Goal: Task Accomplishment & Management: Use online tool/utility

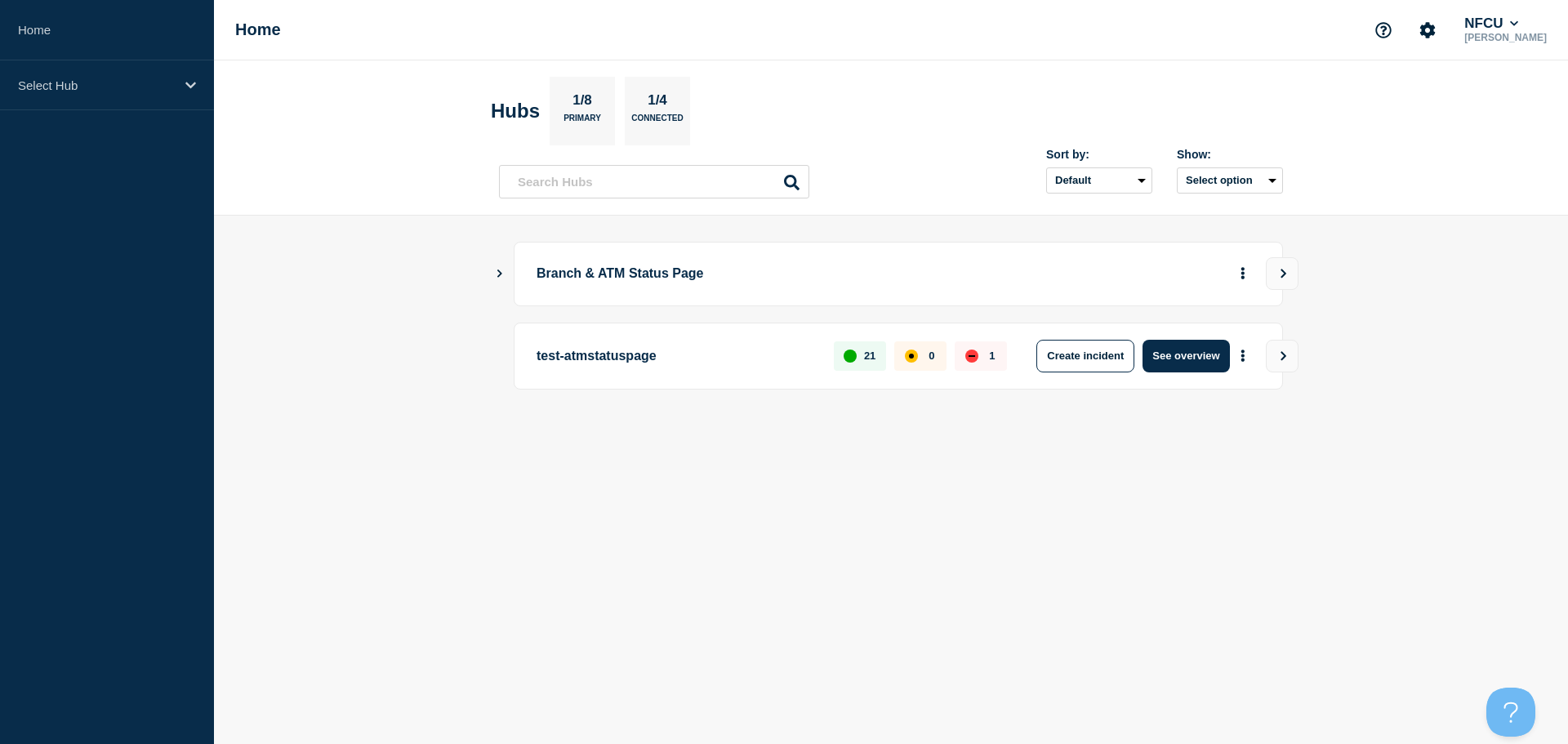
click at [501, 271] on icon "Show Connected Hubs" at bounding box center [499, 272] width 10 height 8
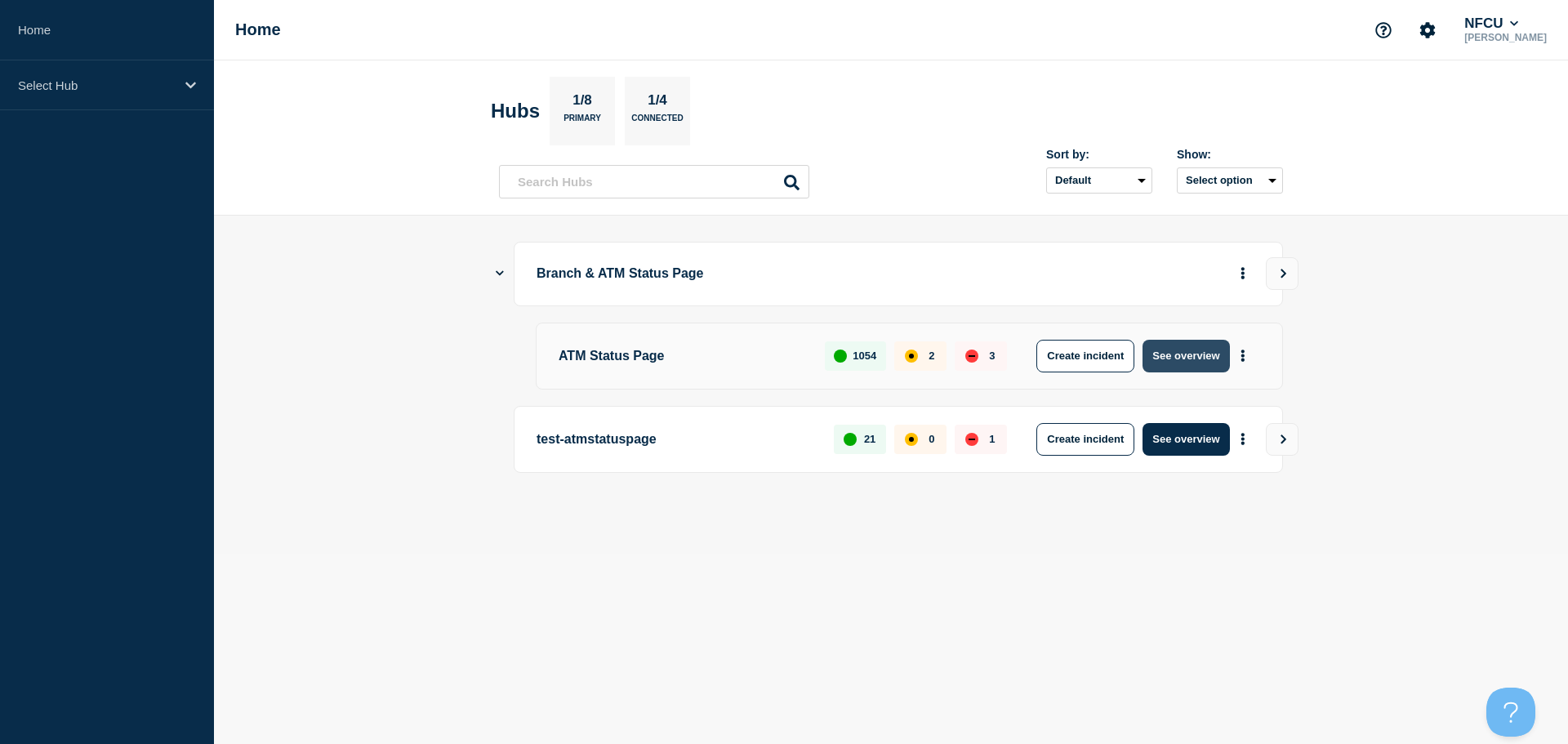
click at [1212, 362] on button "See overview" at bounding box center [1186, 357] width 87 height 33
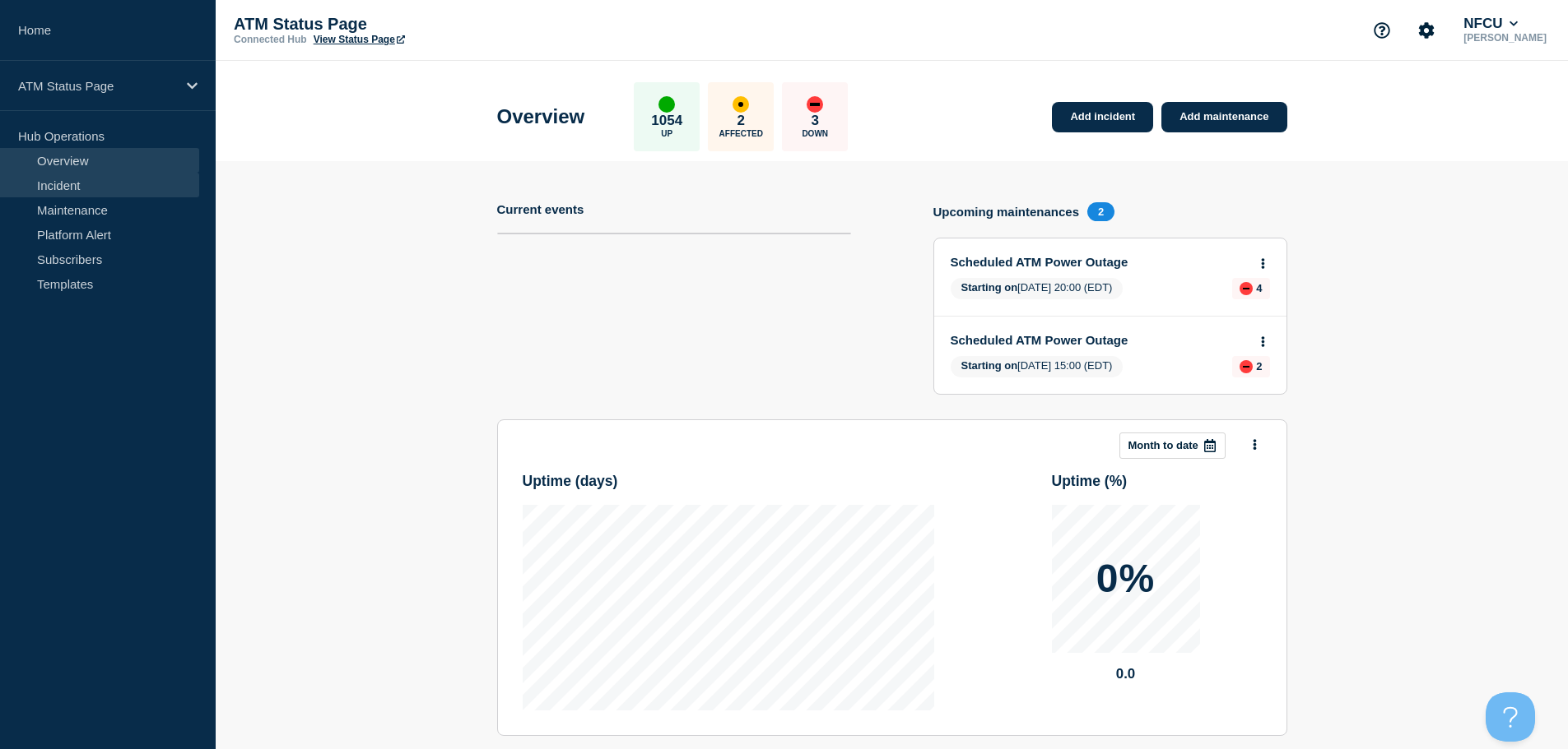
click at [103, 188] on link "Incident" at bounding box center [99, 185] width 199 height 25
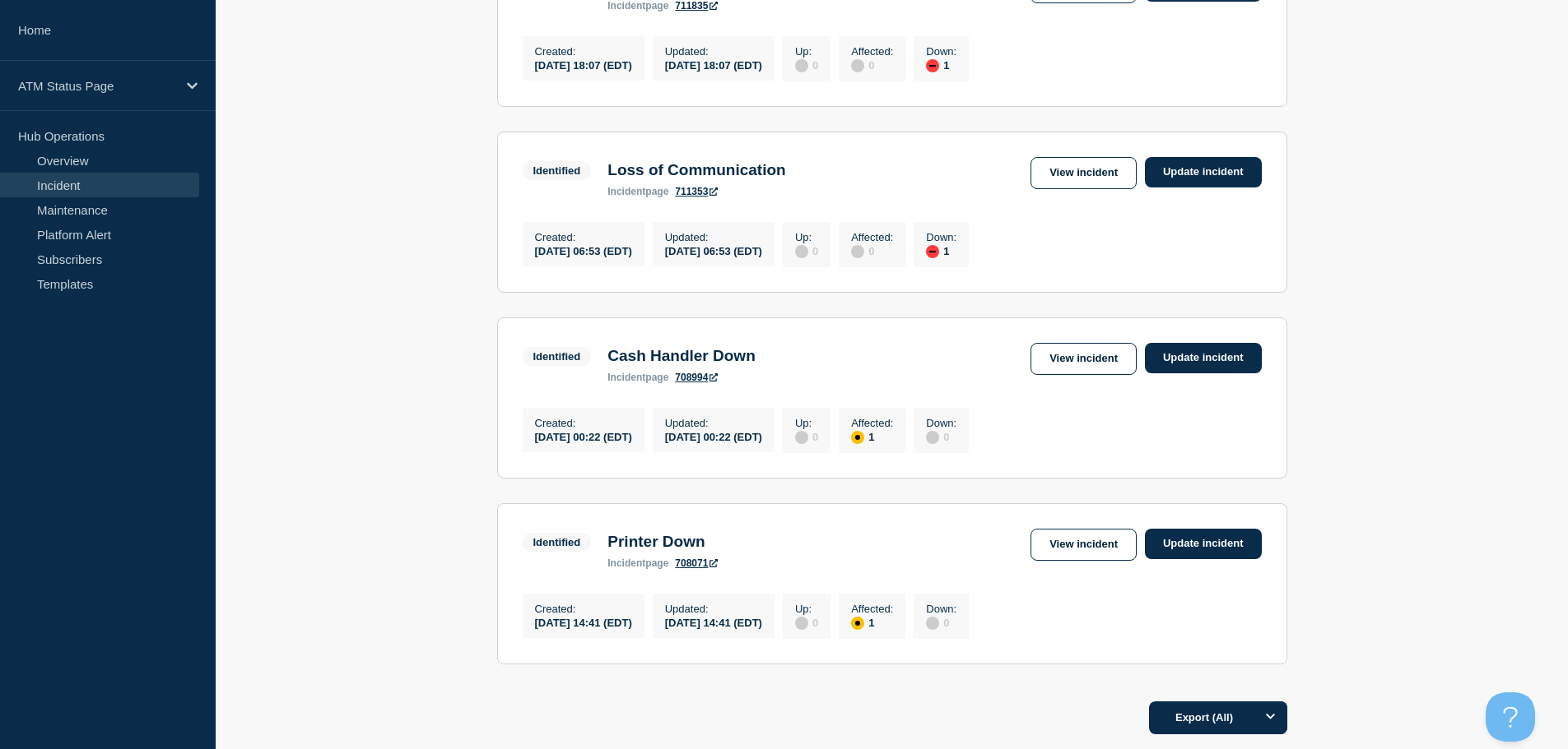
scroll to position [579, 0]
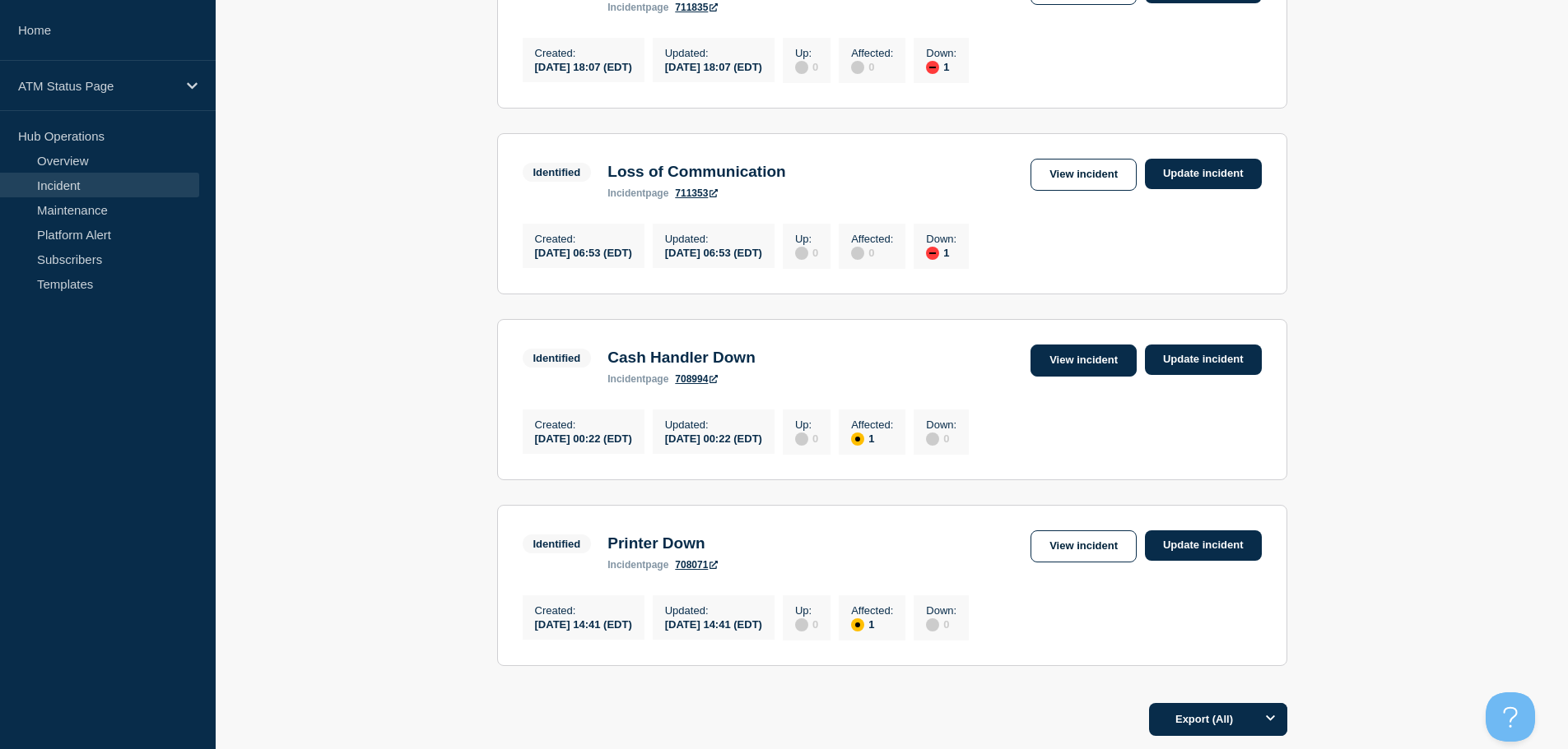
click at [1066, 371] on link "View incident" at bounding box center [1083, 360] width 106 height 32
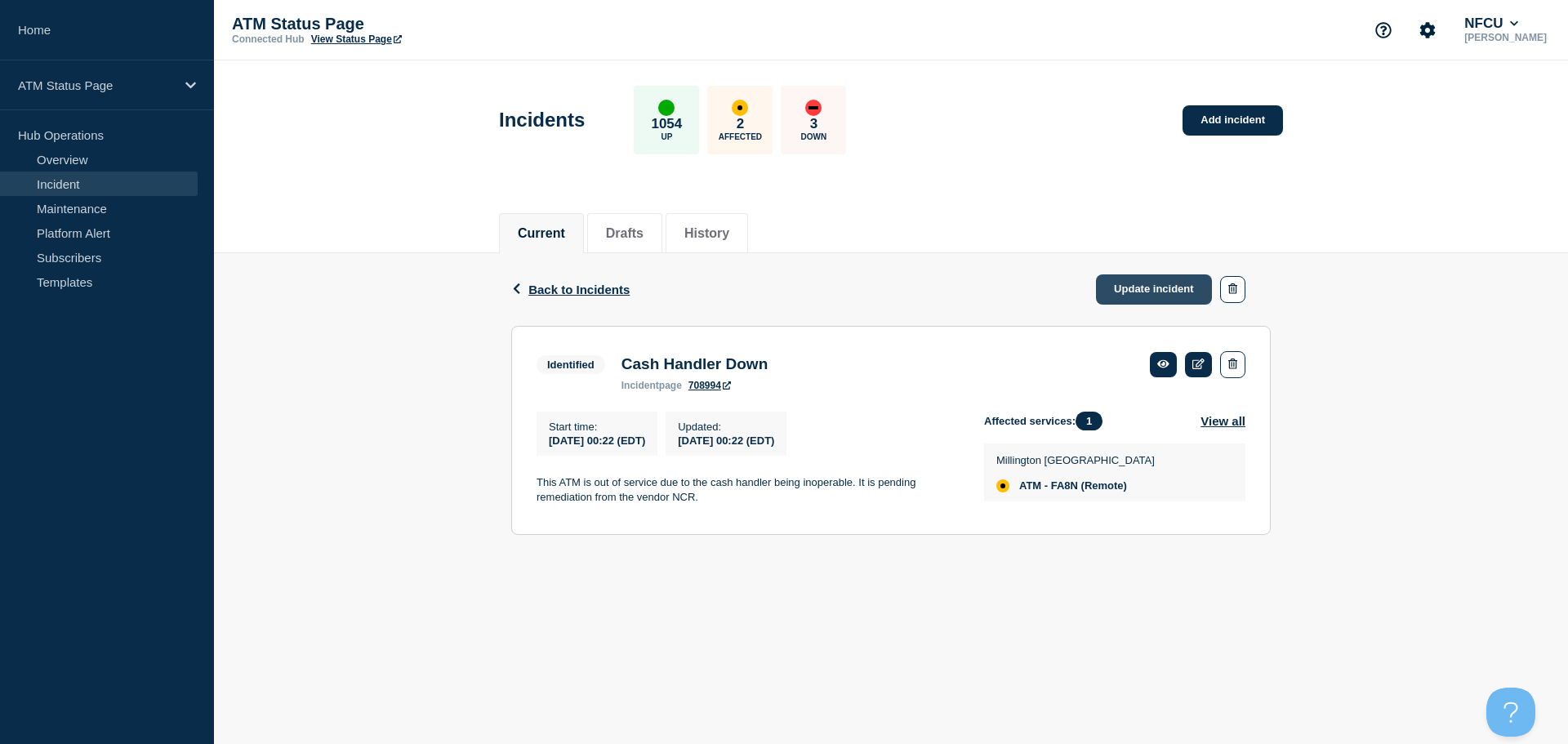
click at [1142, 291] on link "Update incident" at bounding box center [1153, 289] width 116 height 30
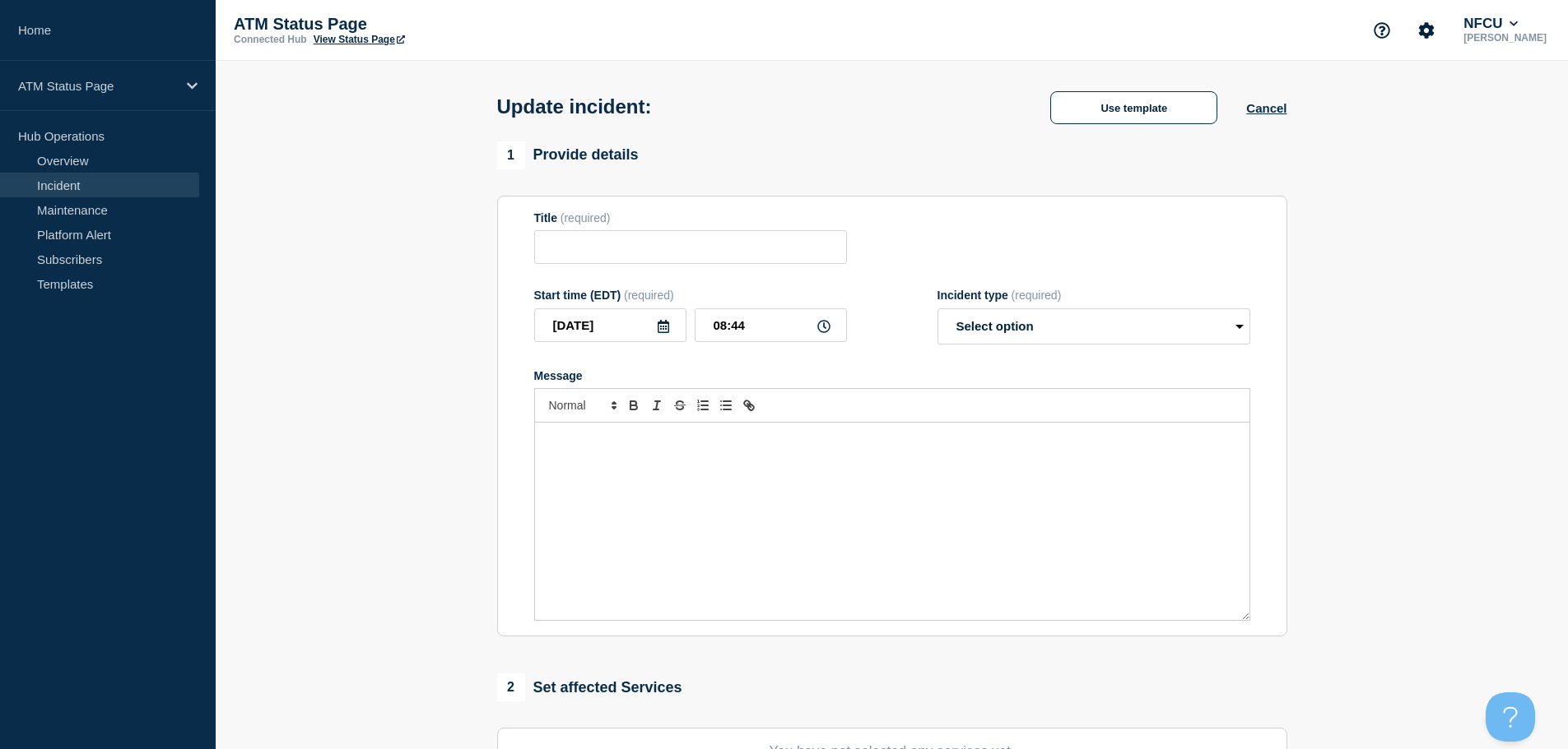
type input "Cash Handler Down"
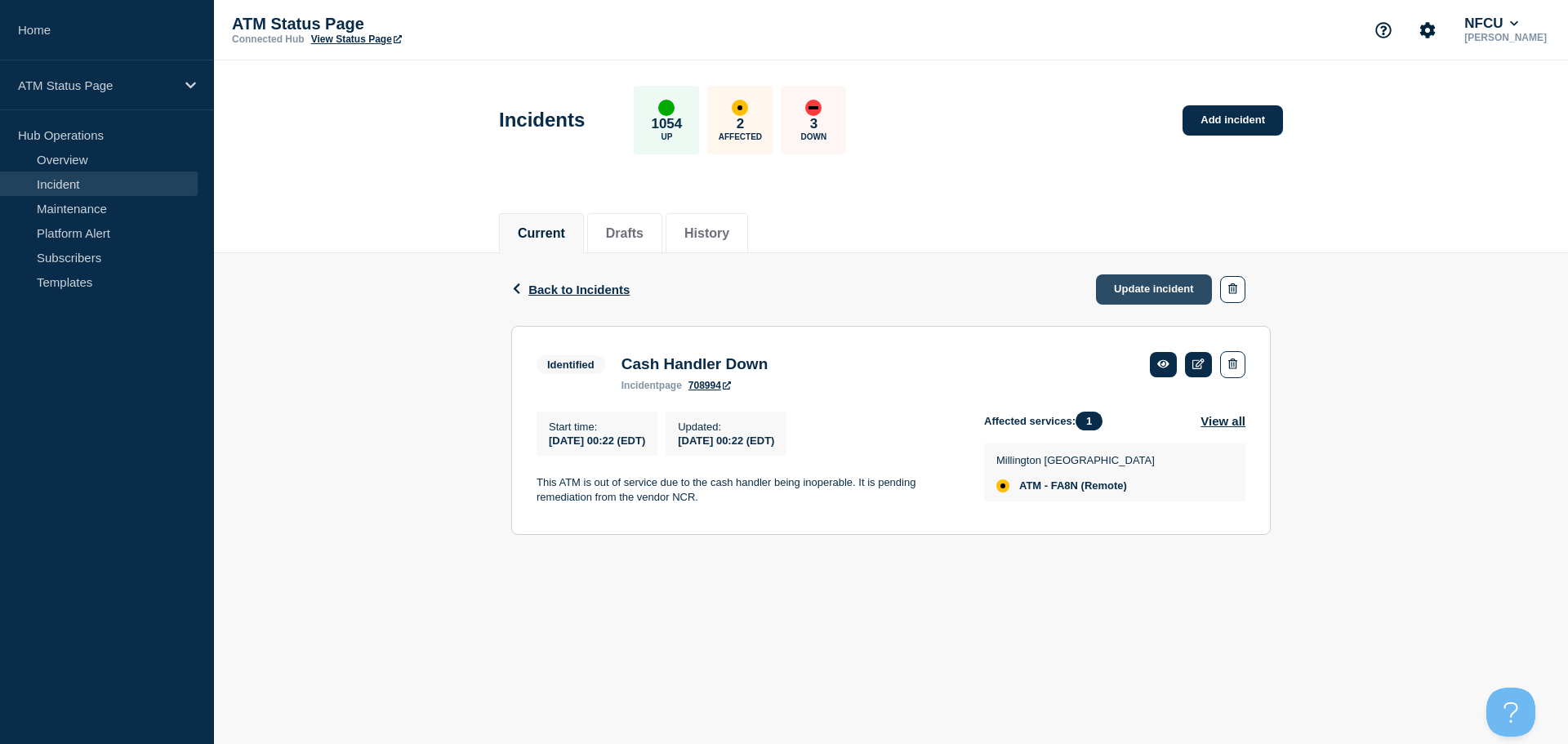
click at [1141, 295] on link "Update incident" at bounding box center [1153, 289] width 116 height 30
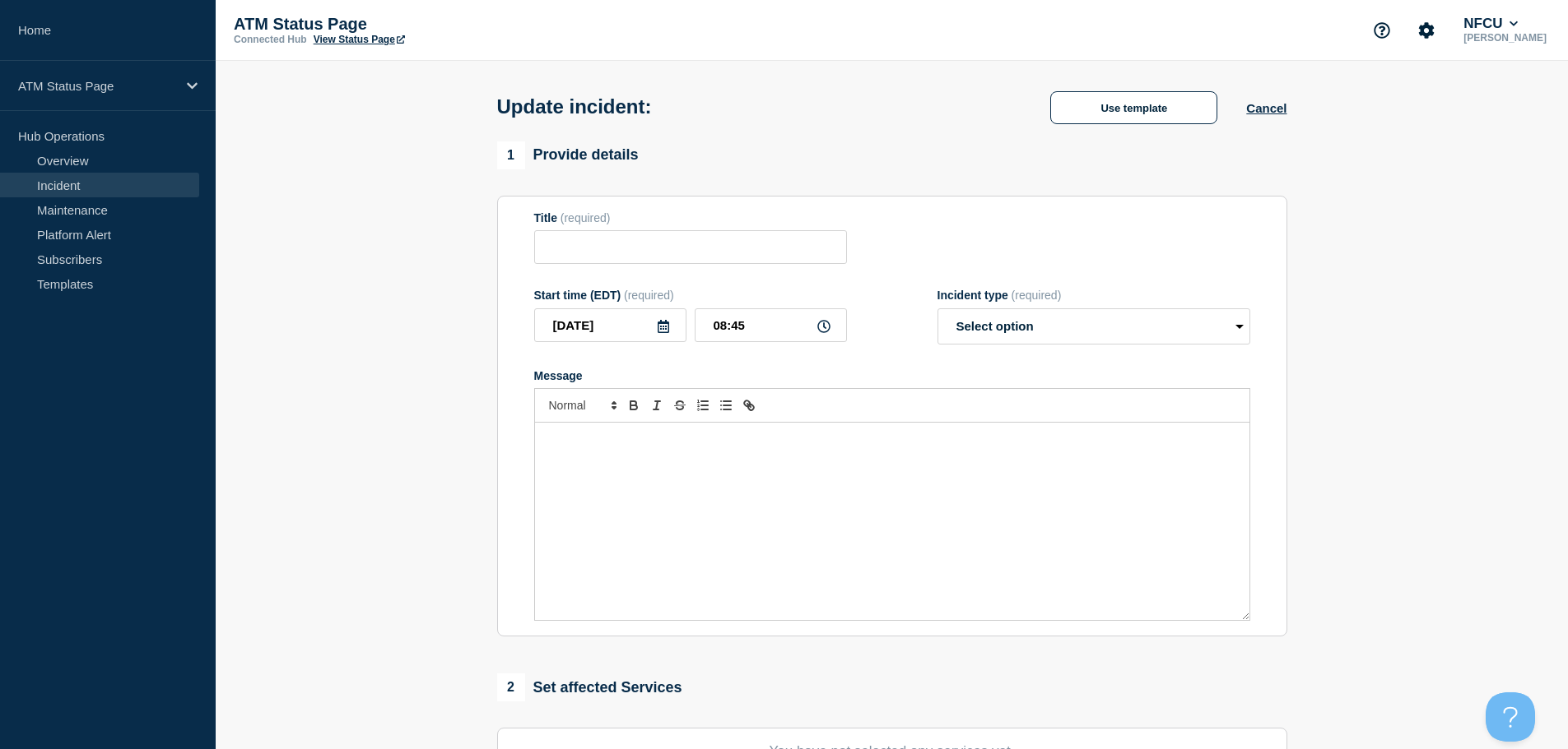
type input "Cash Handler Down"
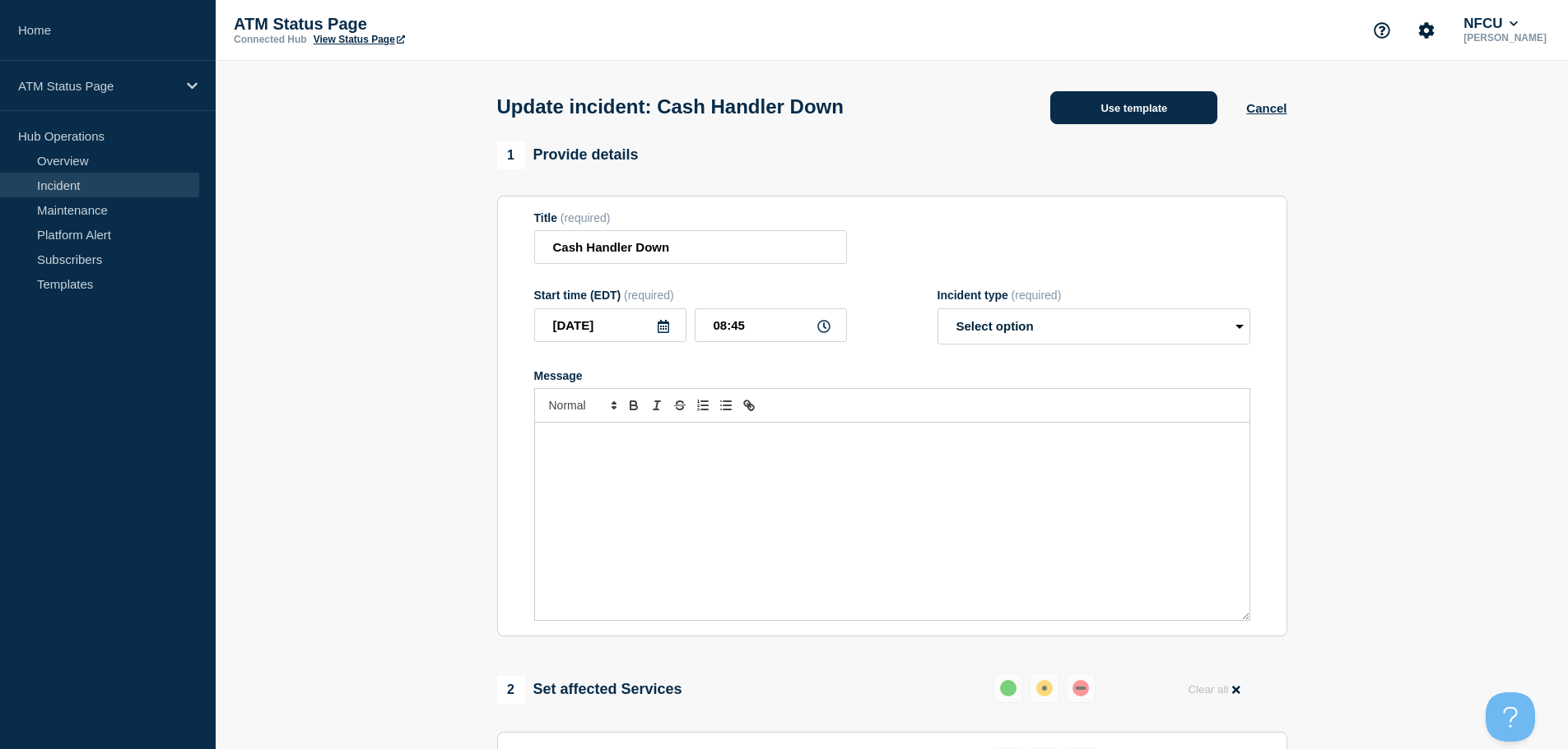
click at [1126, 113] on button "Use template" at bounding box center [1133, 108] width 167 height 33
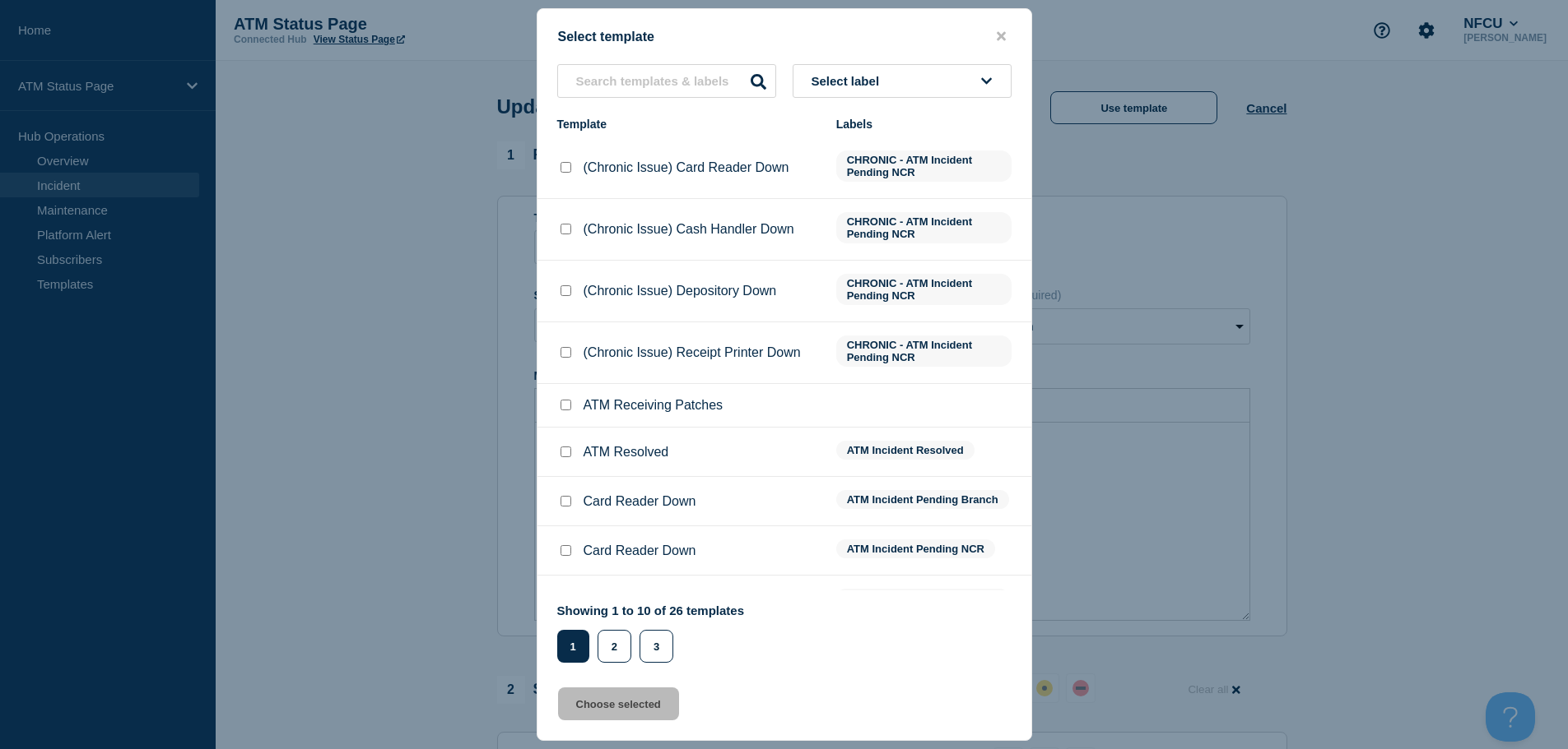
click at [563, 451] on input "ATM Resolved checkbox" at bounding box center [565, 452] width 11 height 11
checkbox input "true"
click at [585, 697] on button "Choose selected" at bounding box center [619, 704] width 121 height 33
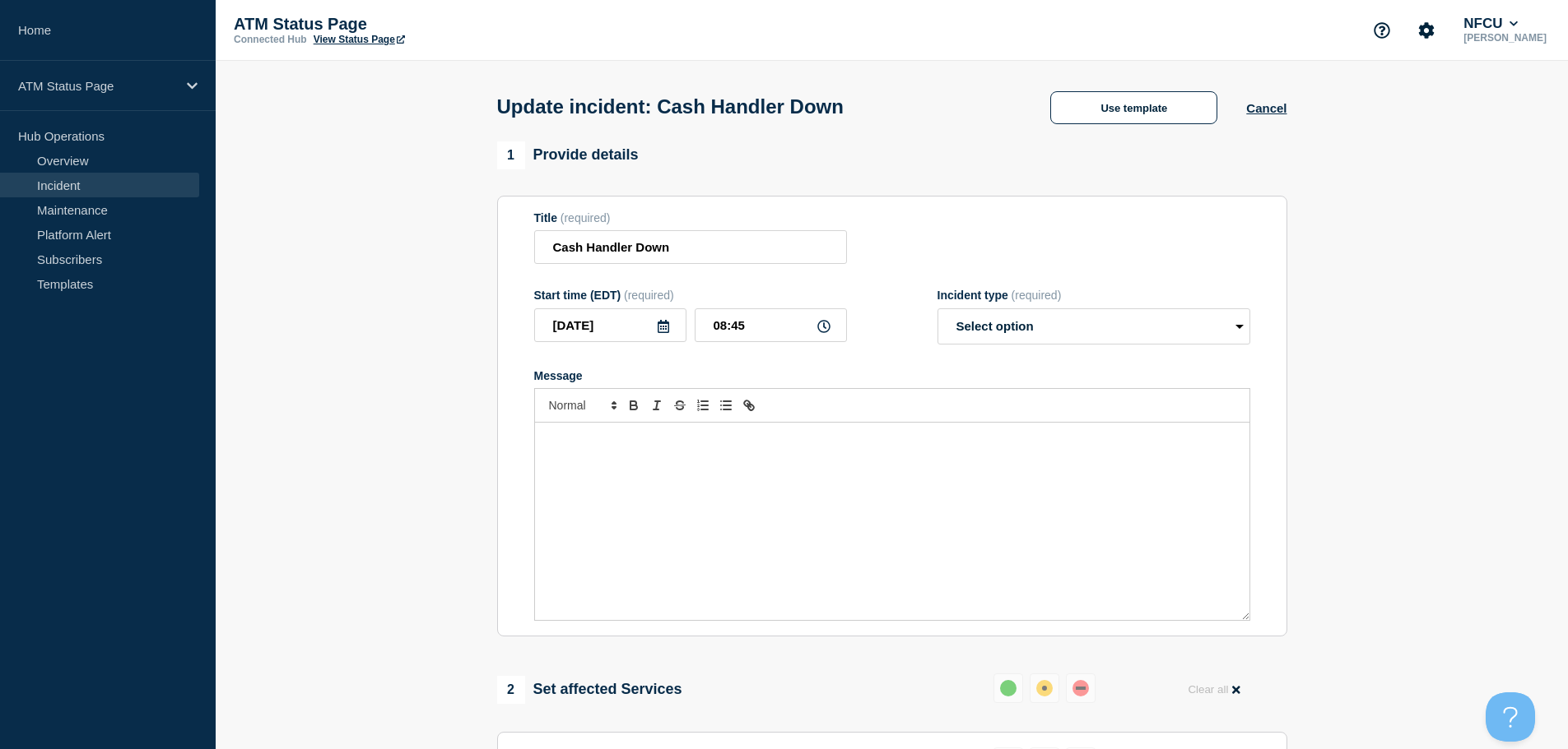
select select "resolved"
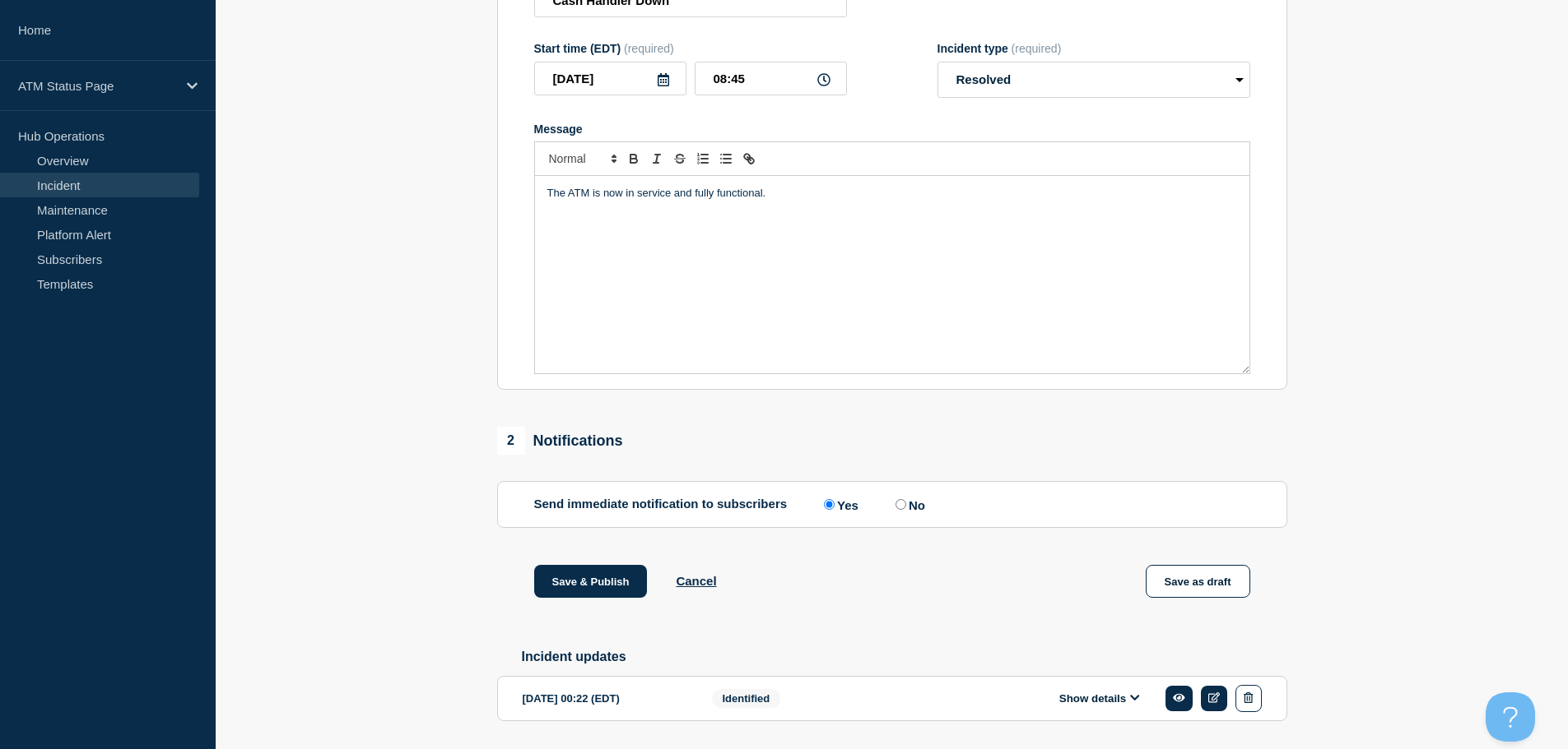
scroll to position [303, 0]
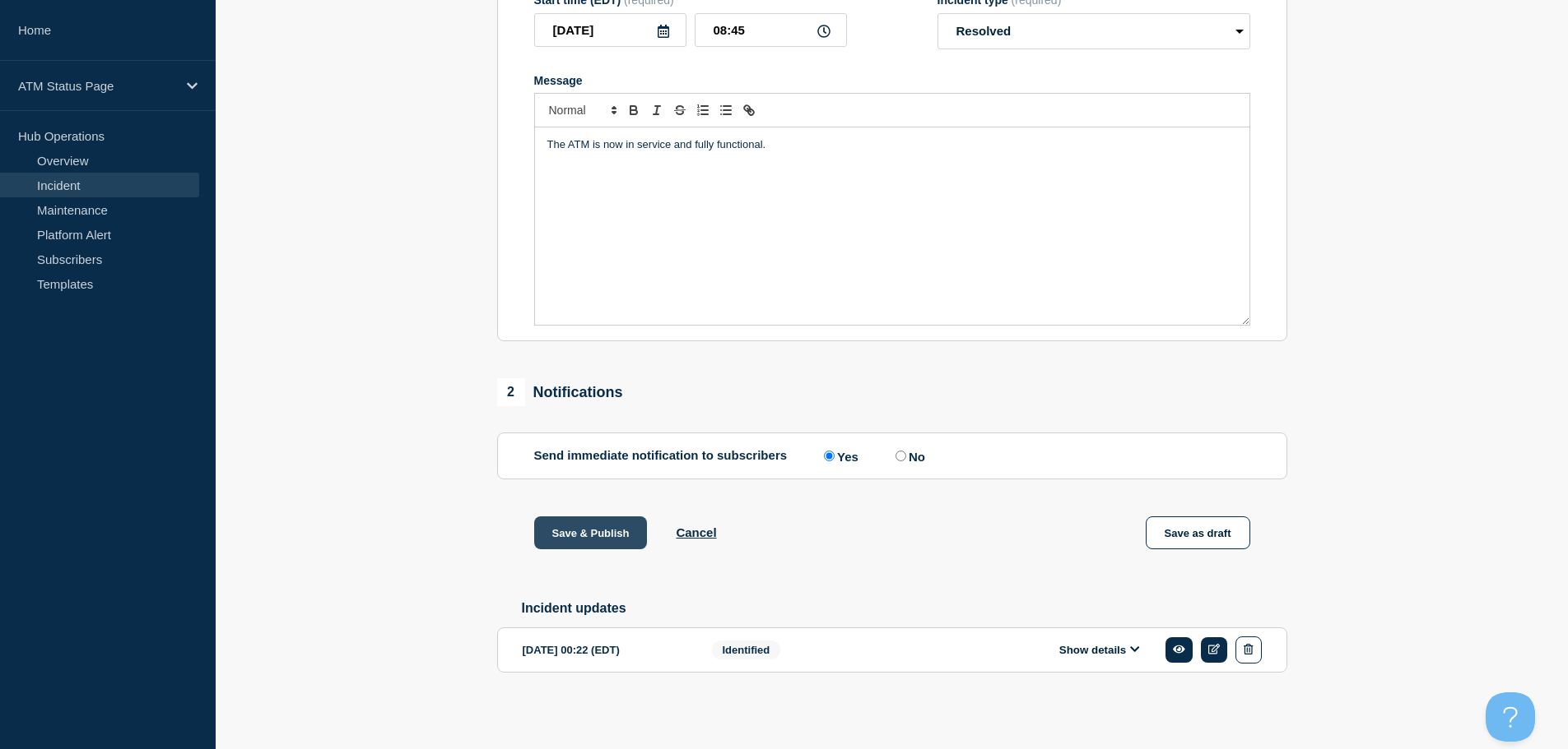
click at [572, 533] on button "Save & Publish" at bounding box center [591, 533] width 114 height 33
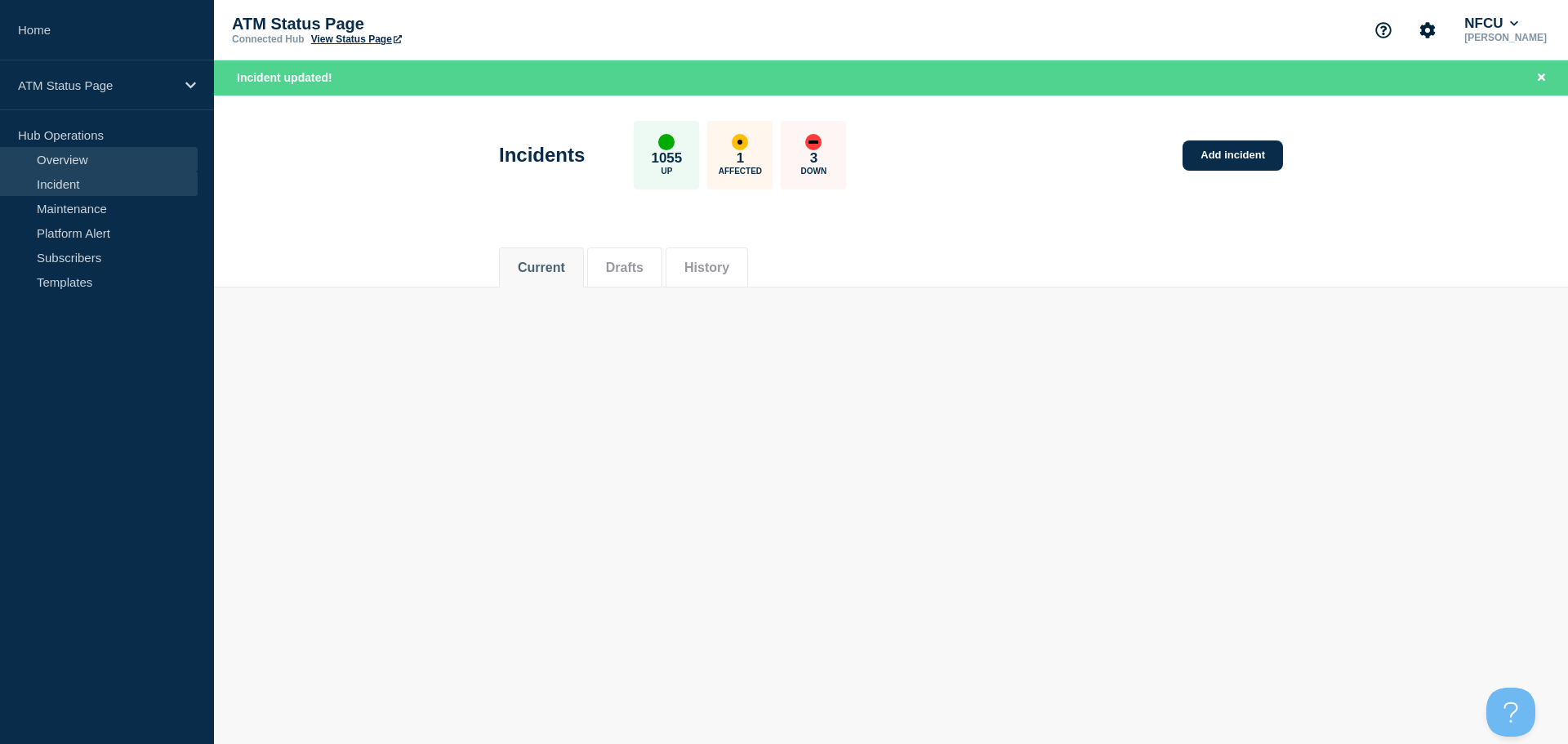
click at [65, 164] on link "Overview" at bounding box center [98, 159] width 197 height 24
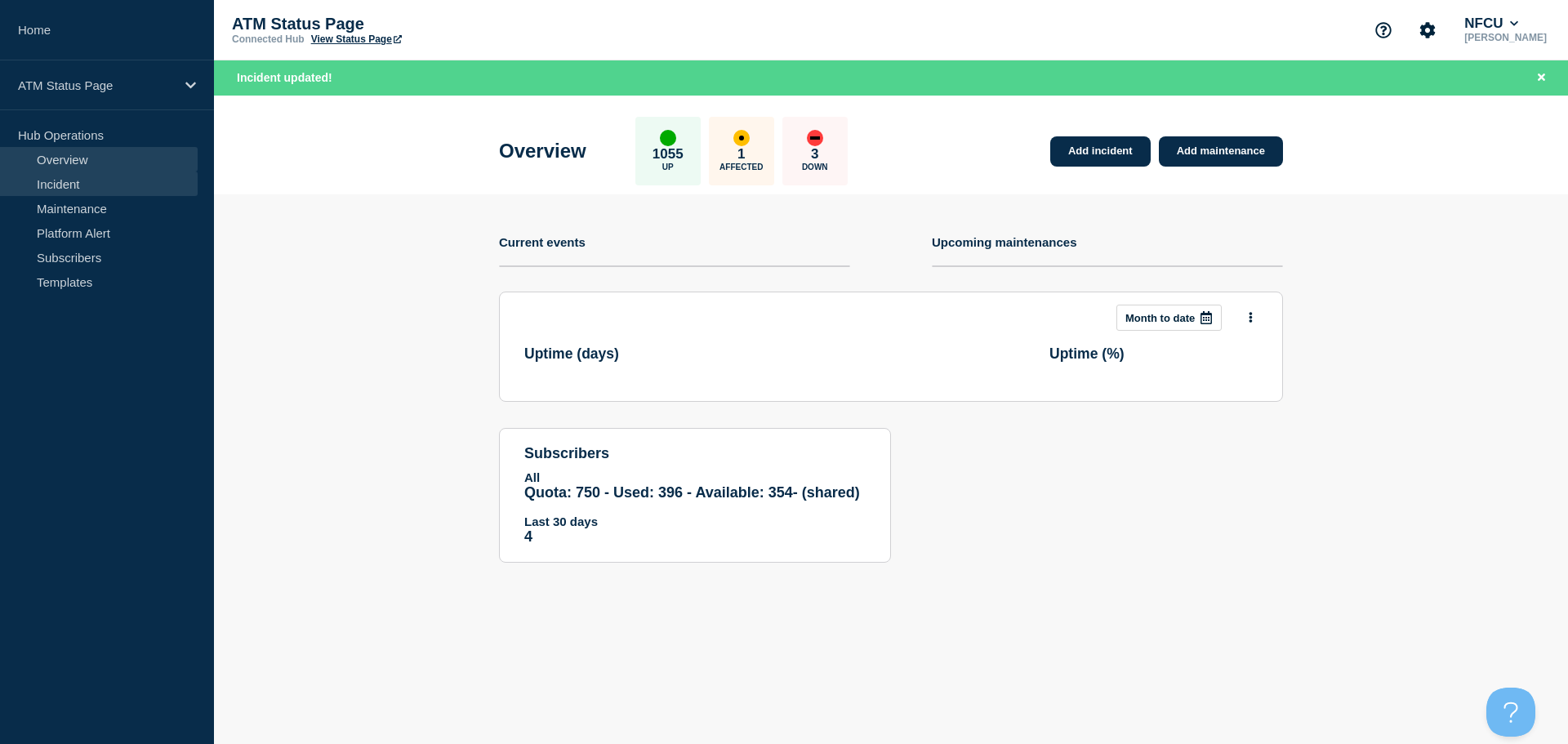
click at [64, 190] on link "Incident" at bounding box center [98, 184] width 197 height 24
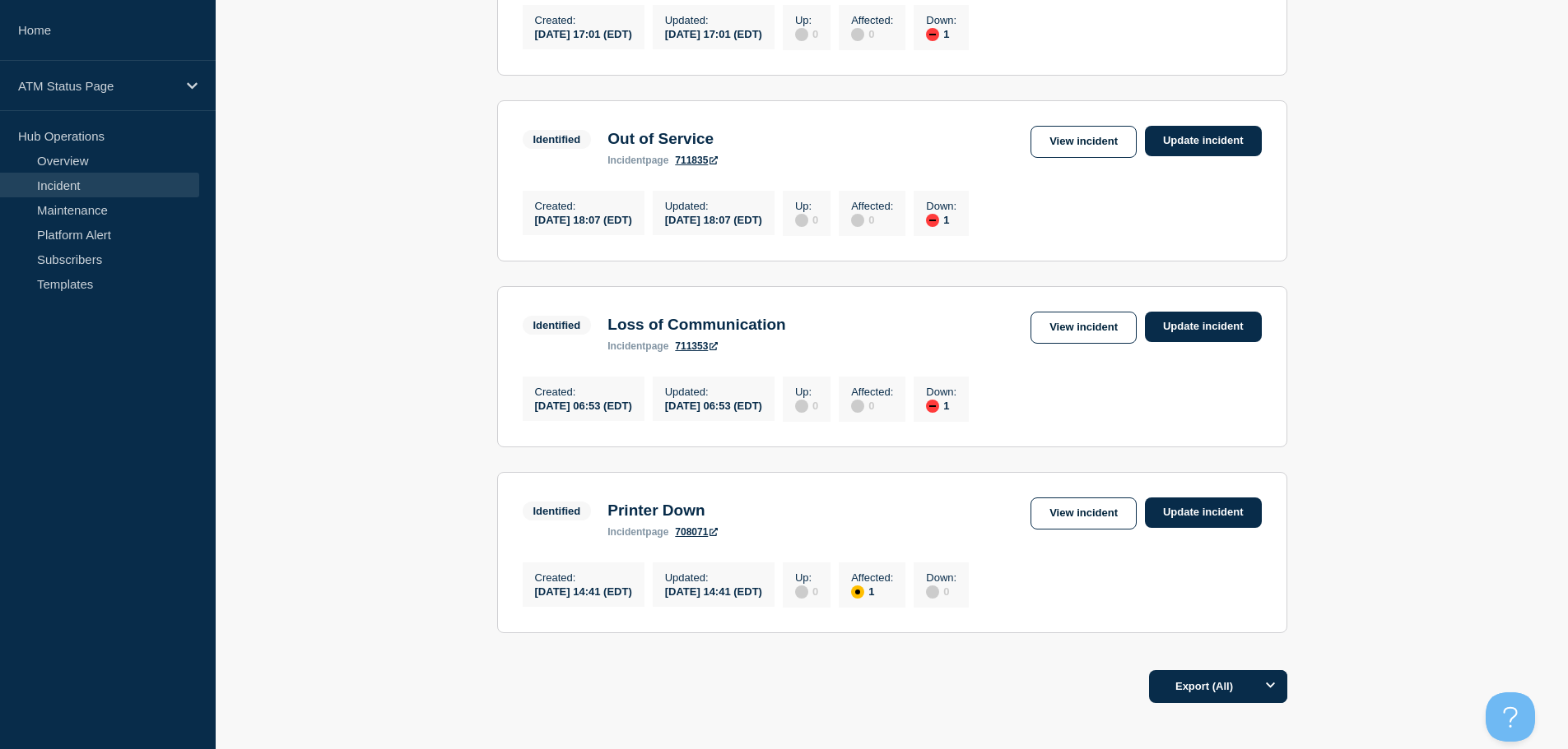
scroll to position [430, 0]
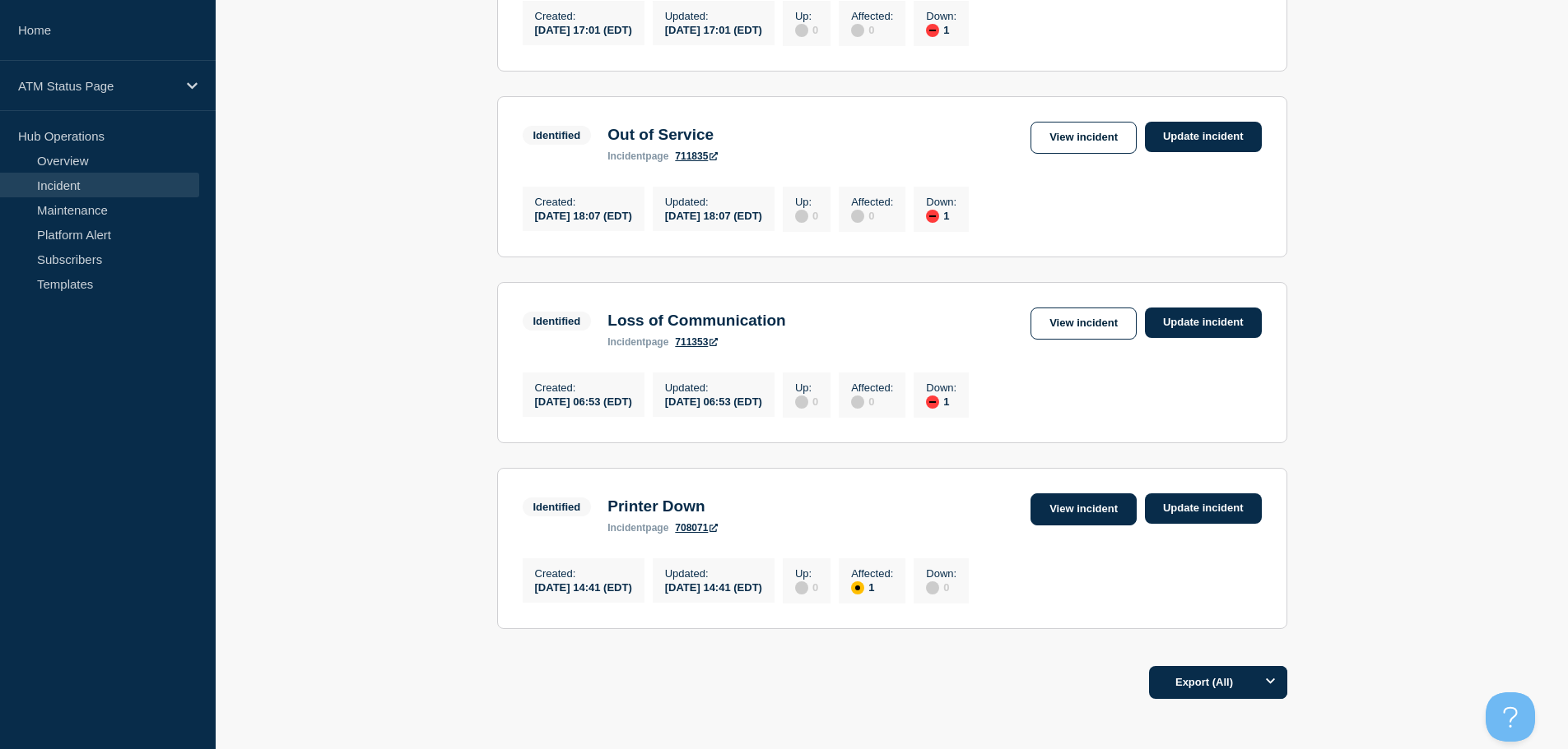
click at [1080, 526] on link "View incident" at bounding box center [1083, 509] width 106 height 32
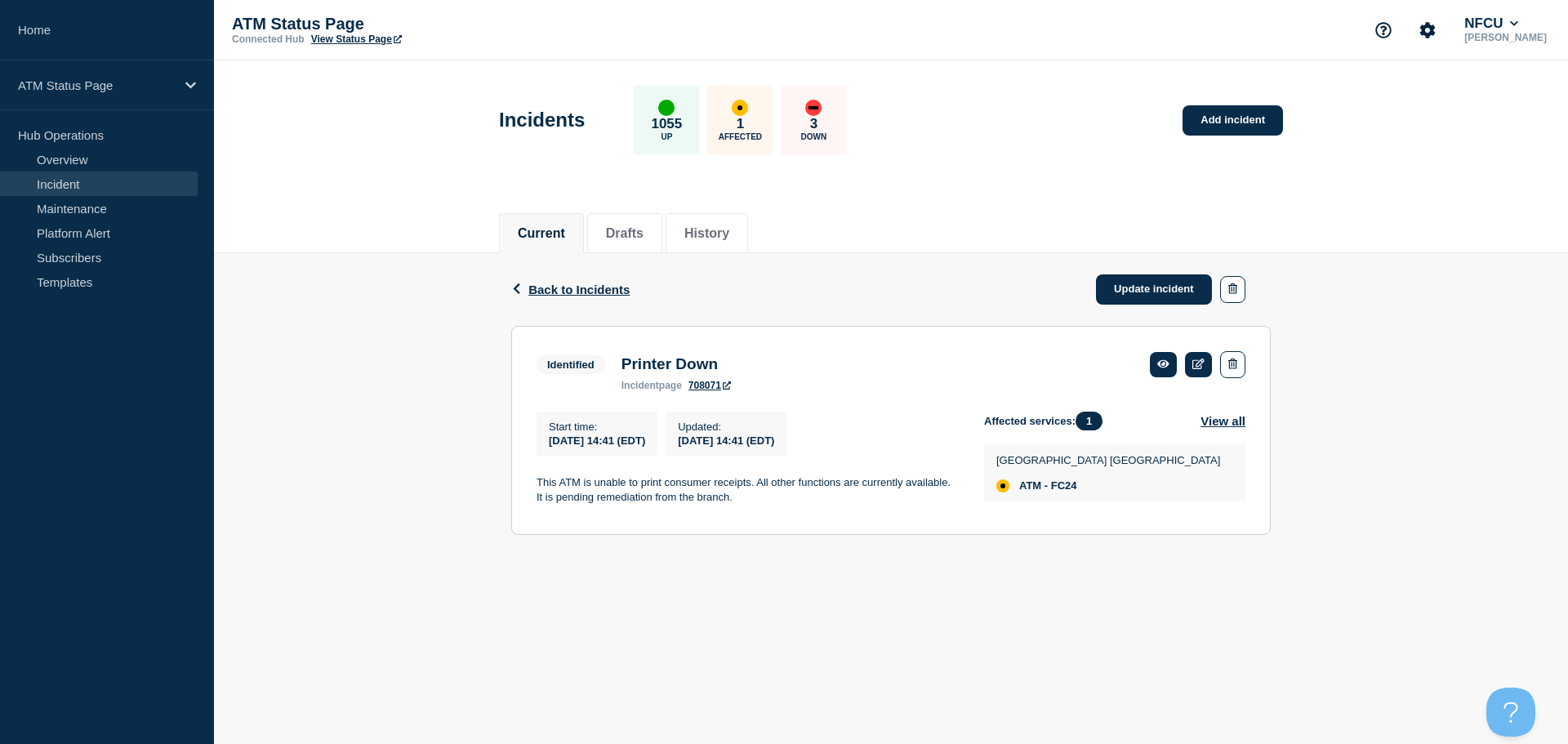
click at [337, 329] on div "Back Back to Incidents Update incident Identified Printer Down Start time [DATE…" at bounding box center [891, 406] width 1354 height 306
click at [44, 161] on link "Overview" at bounding box center [98, 159] width 197 height 24
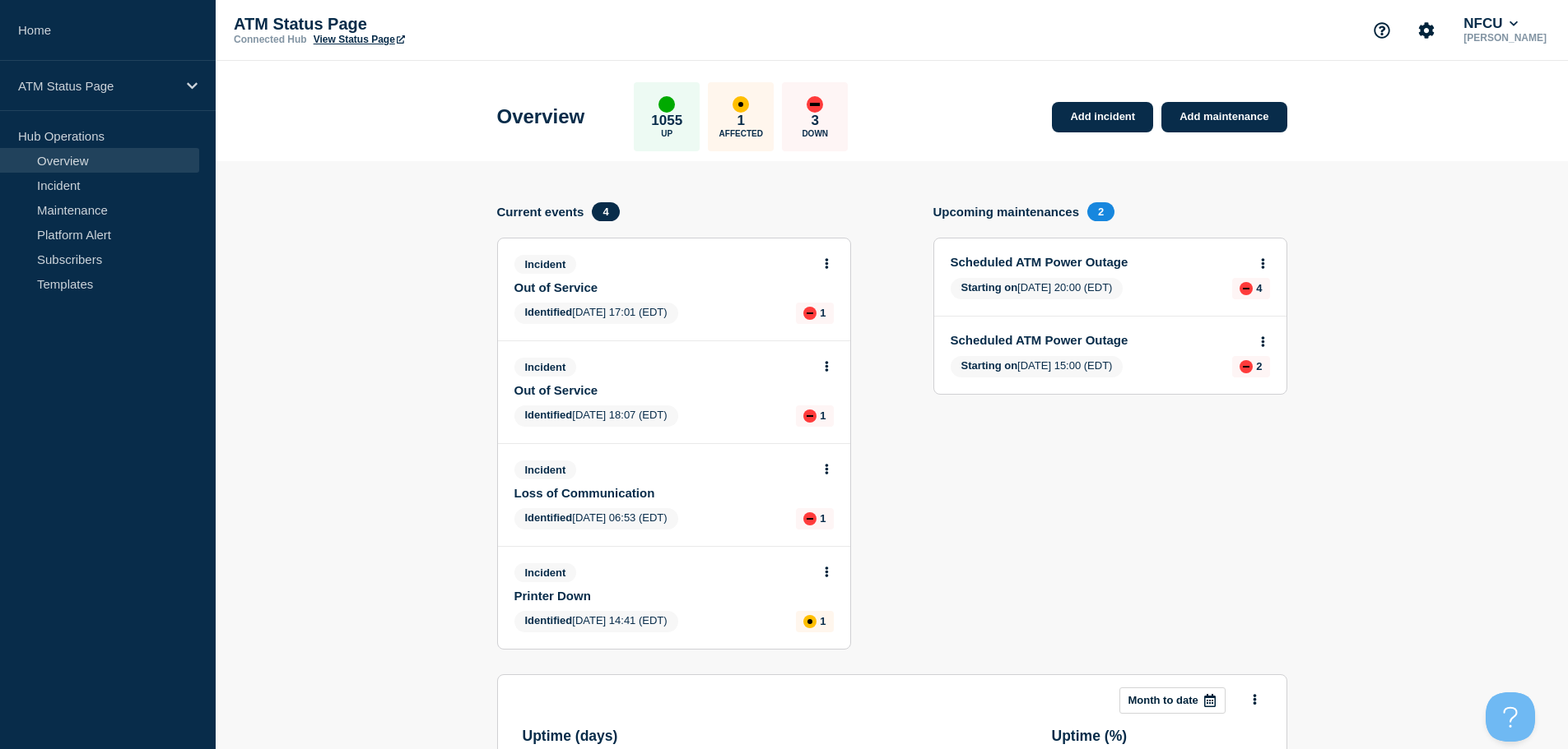
click at [49, 138] on p "Hub Operations" at bounding box center [108, 136] width 216 height 25
click at [116, 141] on p "Hub Operations" at bounding box center [108, 136] width 216 height 25
click at [110, 188] on link "Incident" at bounding box center [99, 185] width 199 height 25
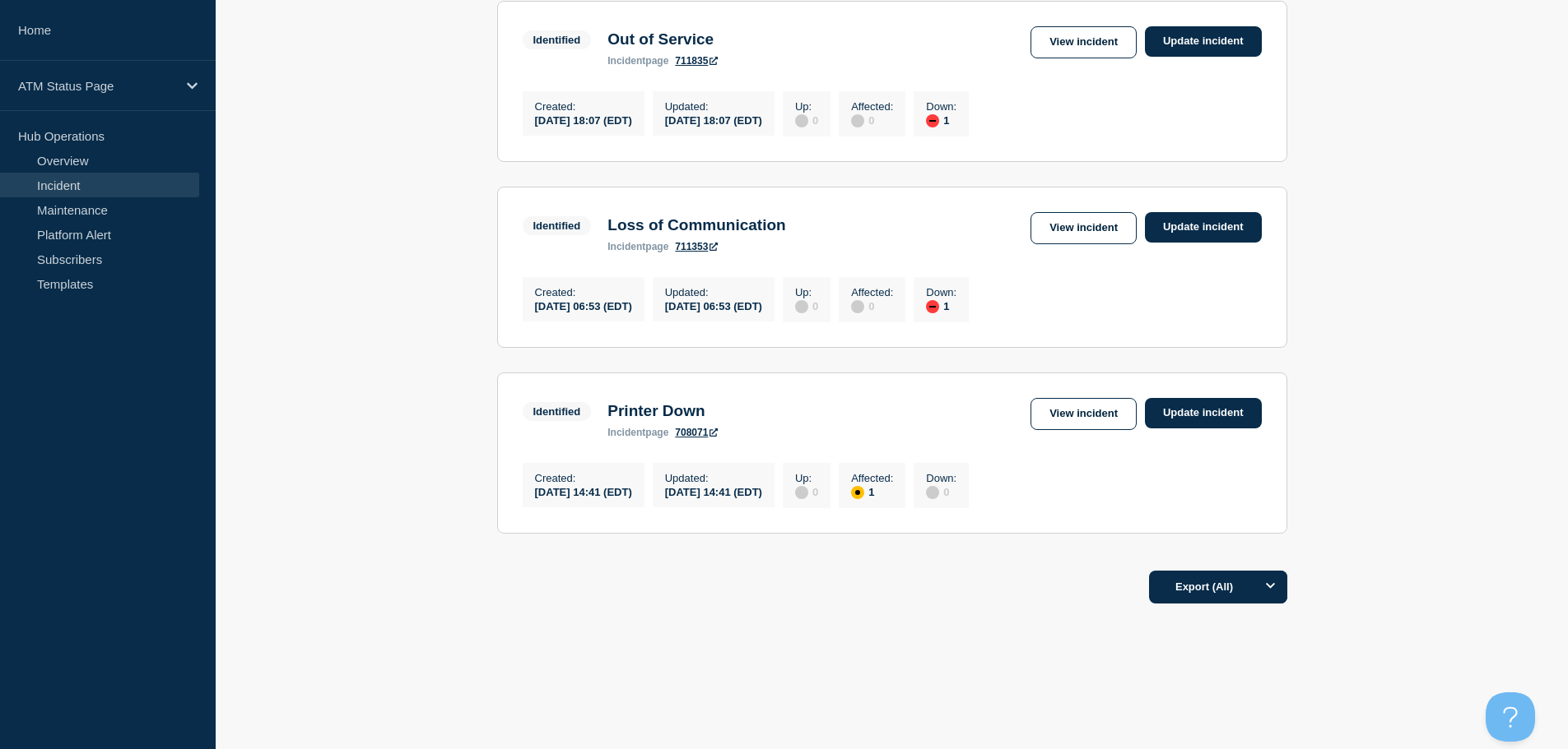
scroll to position [545, 0]
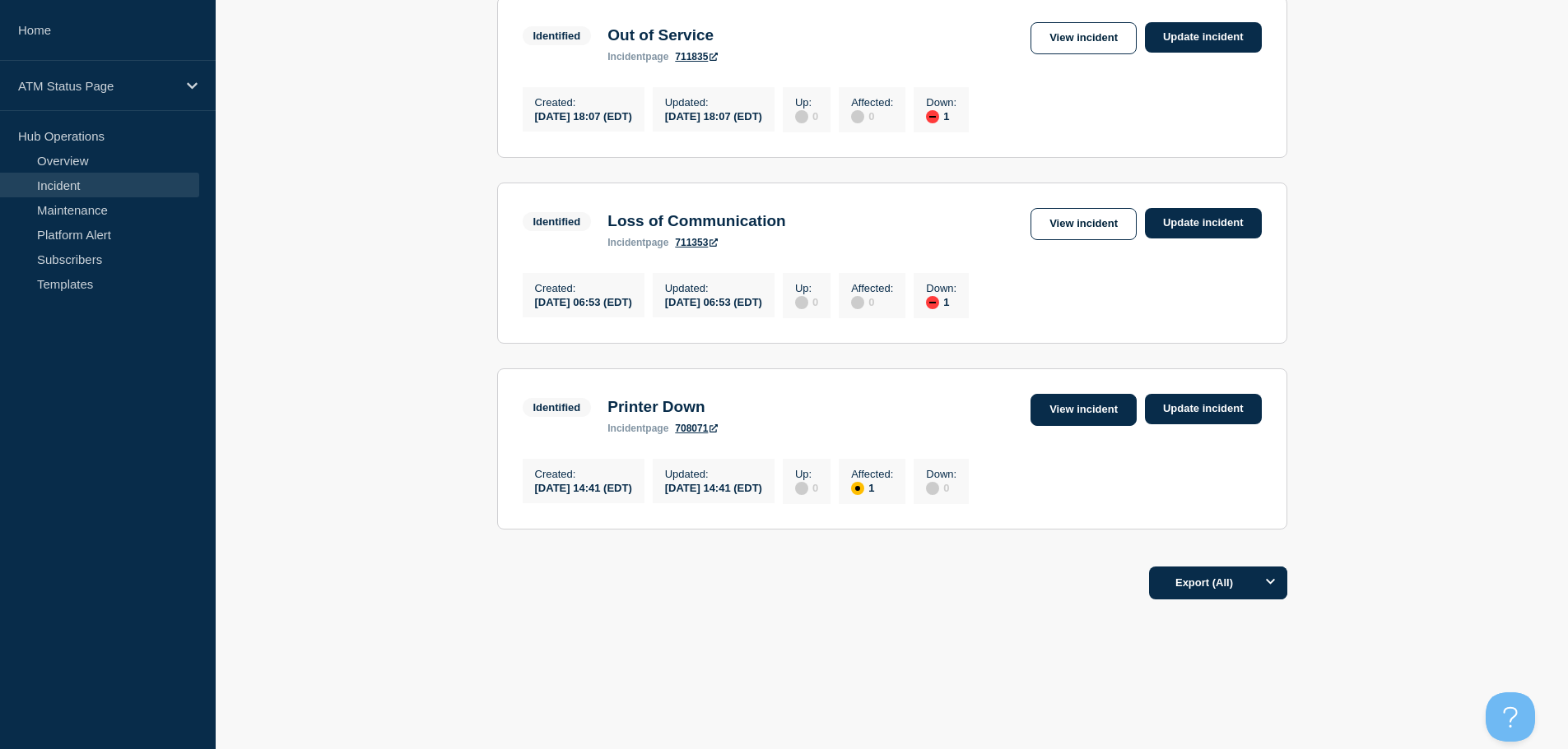
click at [1098, 417] on link "View incident" at bounding box center [1083, 410] width 106 height 32
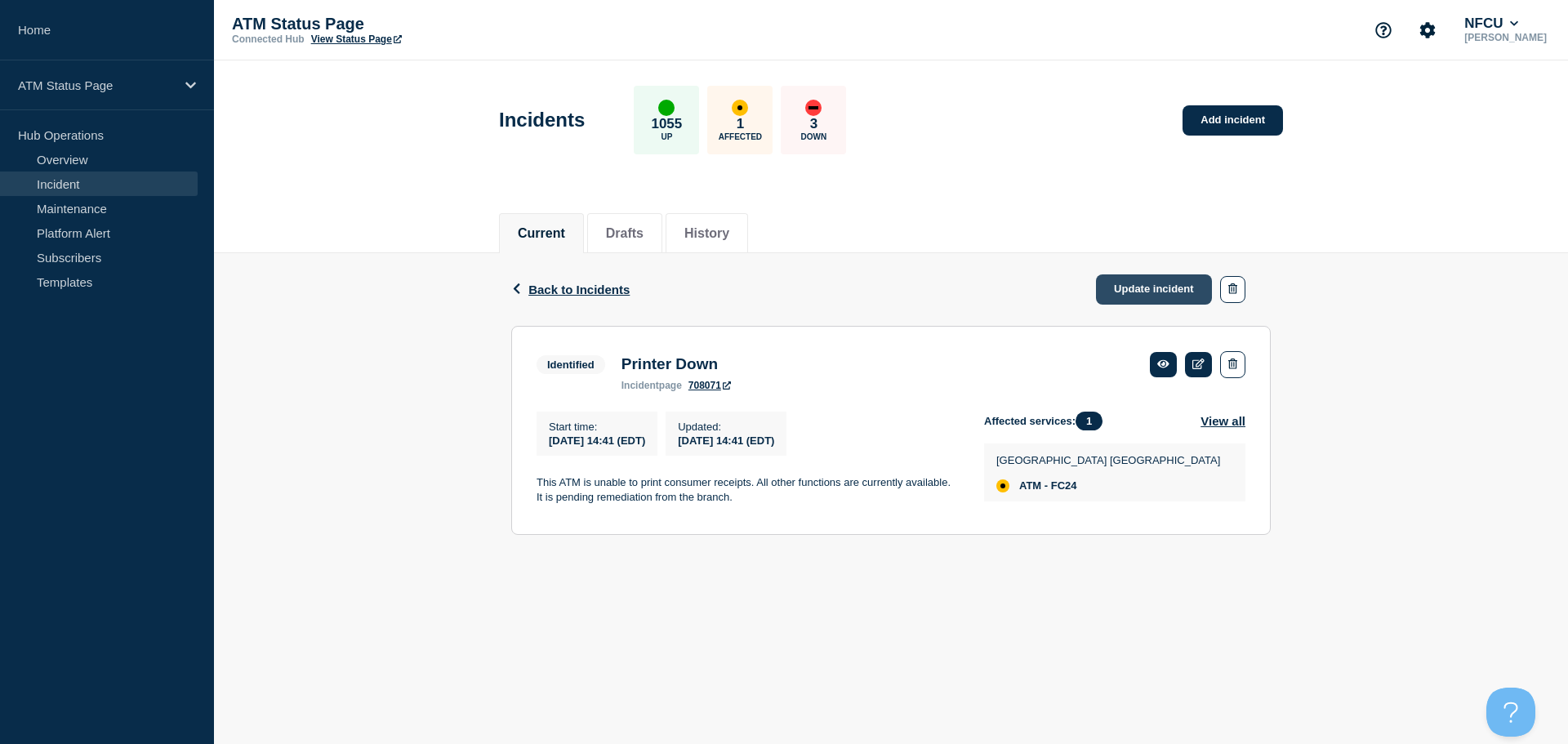
click at [1125, 287] on link "Update incident" at bounding box center [1153, 289] width 116 height 30
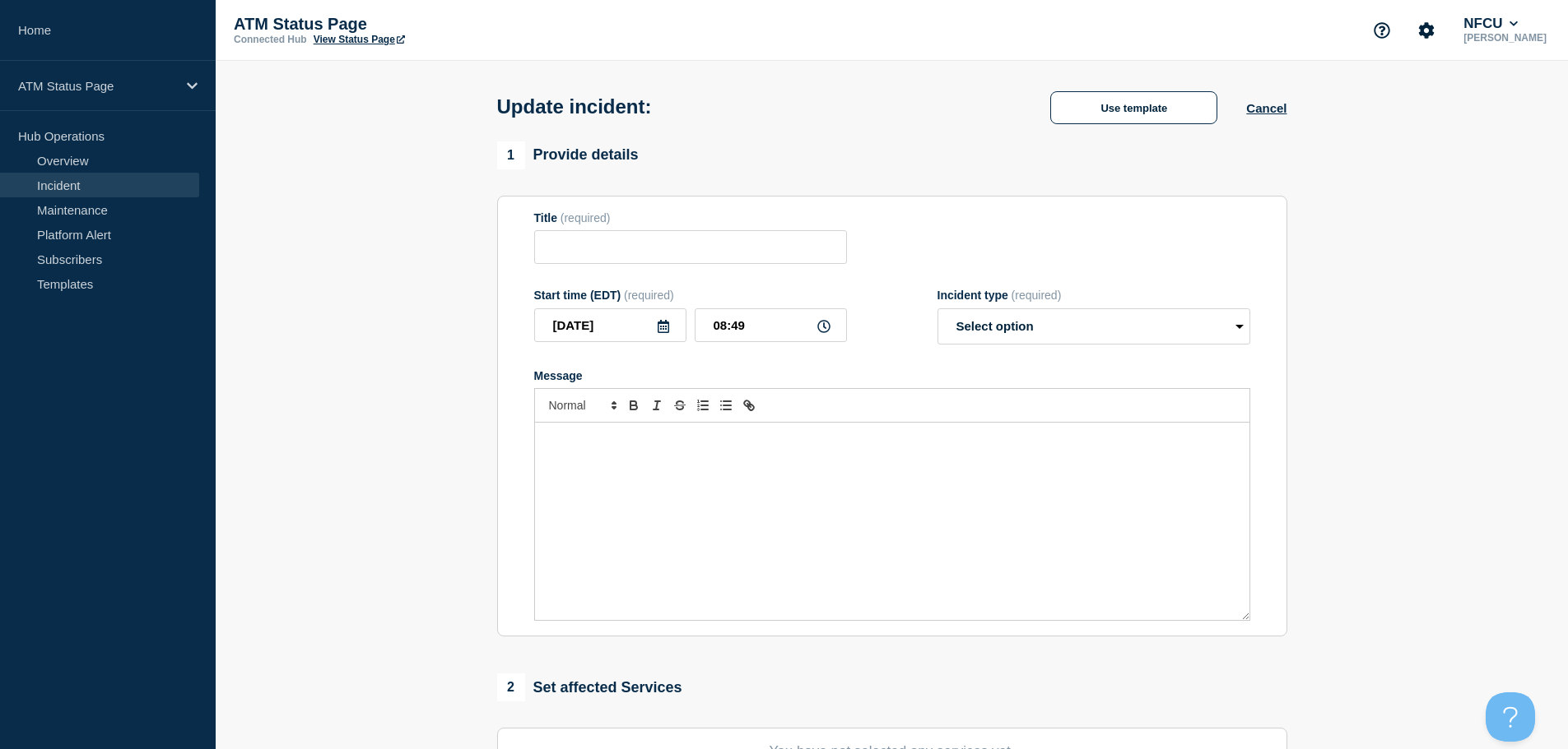
type input "Printer Down"
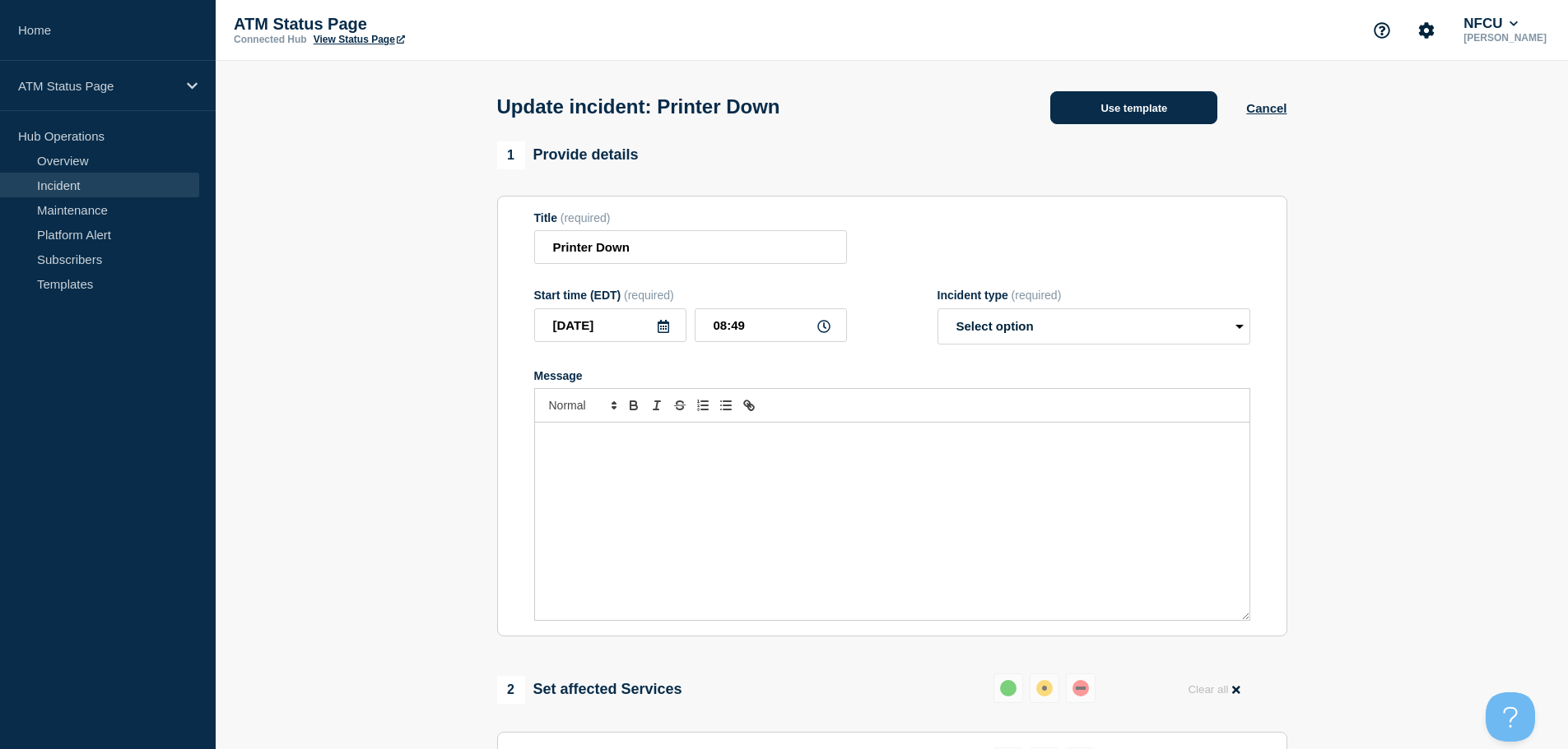
click at [1085, 106] on button "Use template" at bounding box center [1133, 108] width 167 height 33
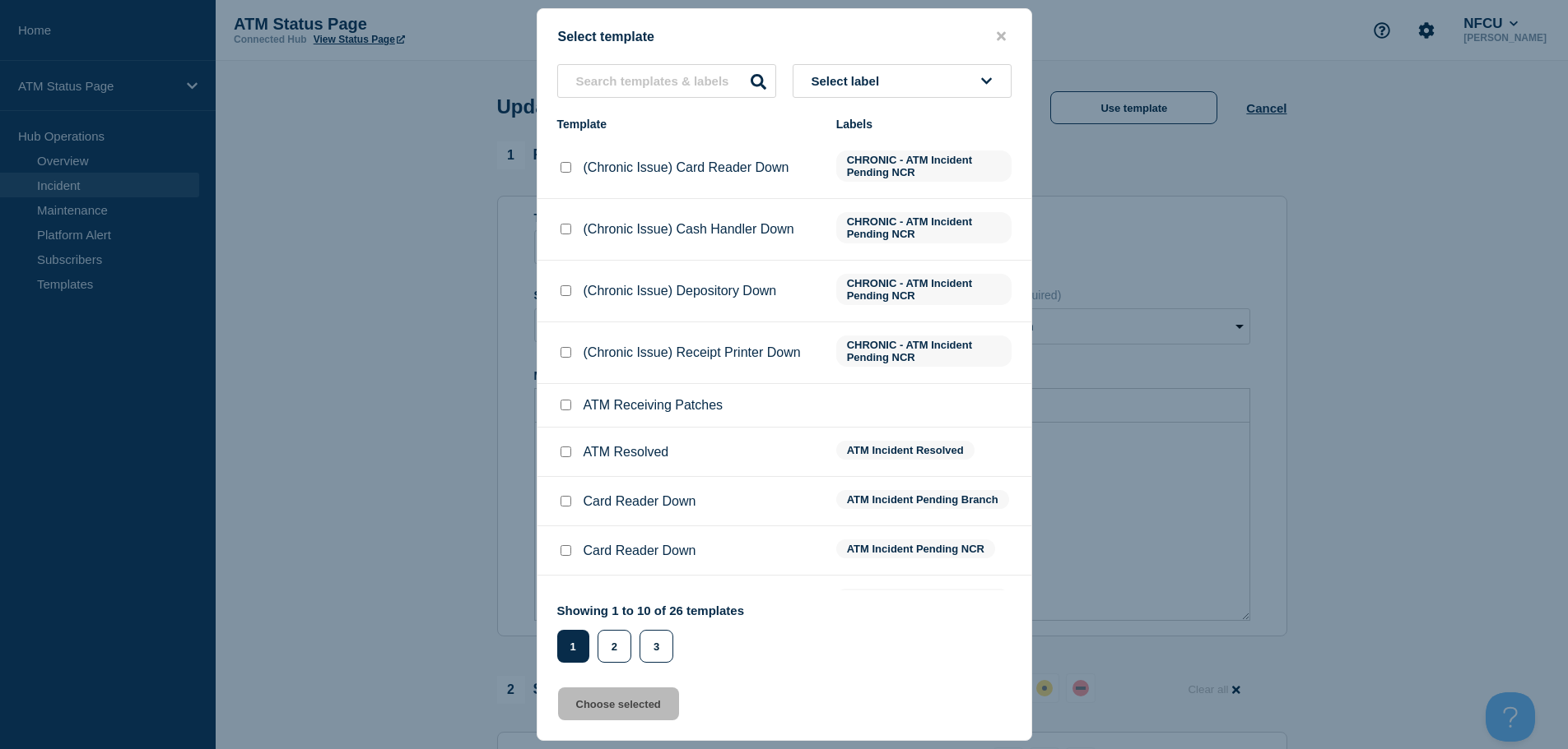
click at [563, 457] on input "ATM Resolved checkbox" at bounding box center [565, 452] width 11 height 11
checkbox input "true"
click at [599, 719] on button "Choose selected" at bounding box center [619, 704] width 121 height 33
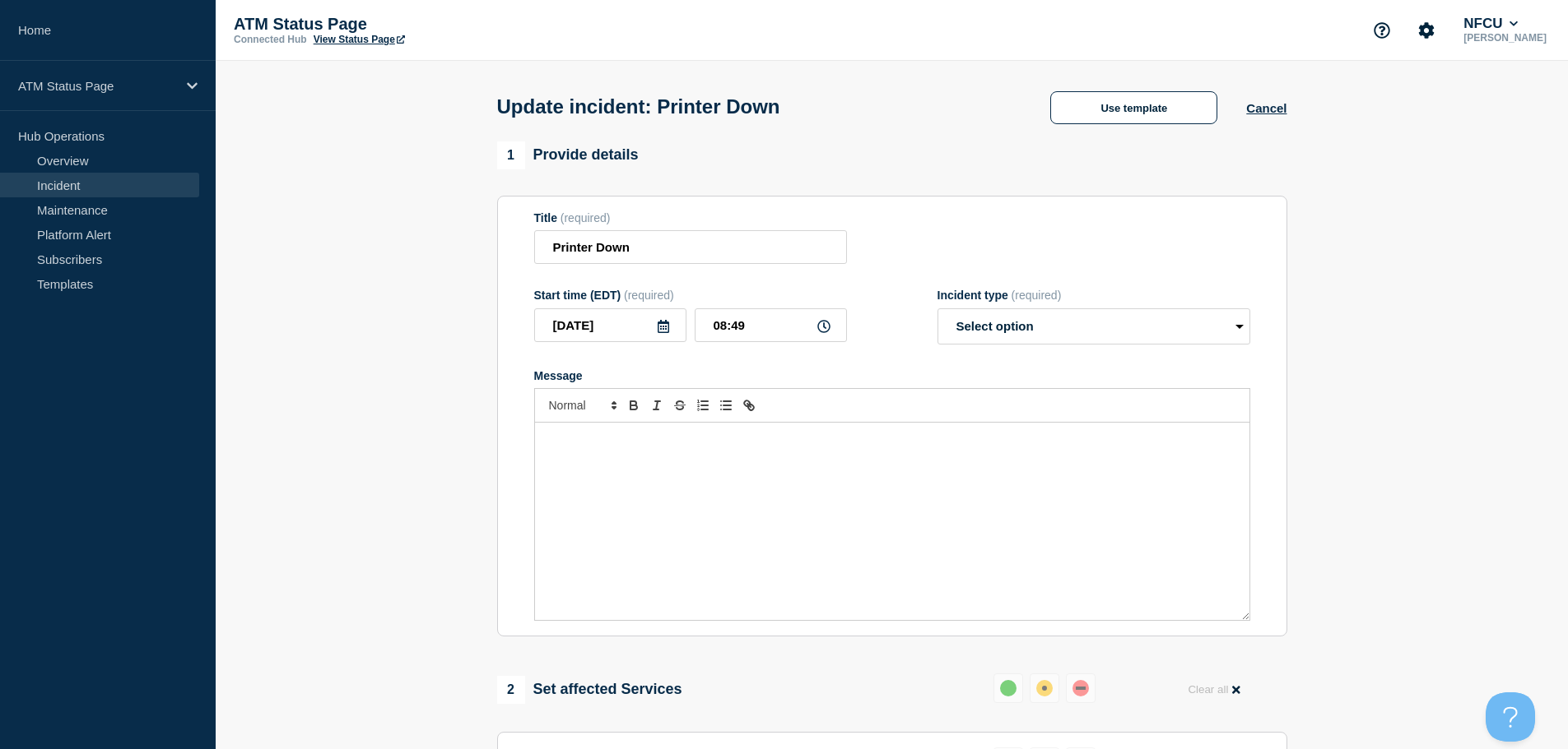
select select "resolved"
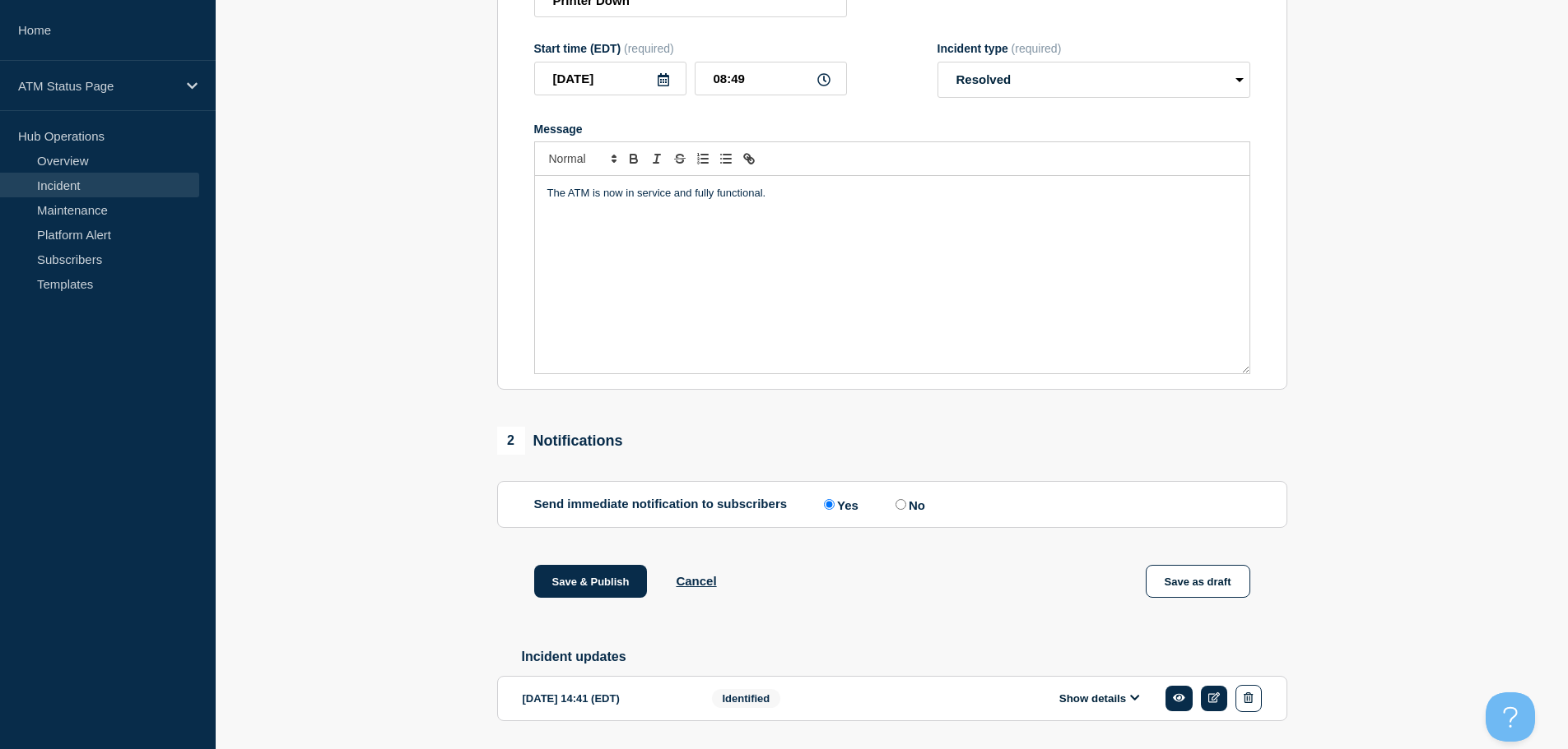
scroll to position [303, 0]
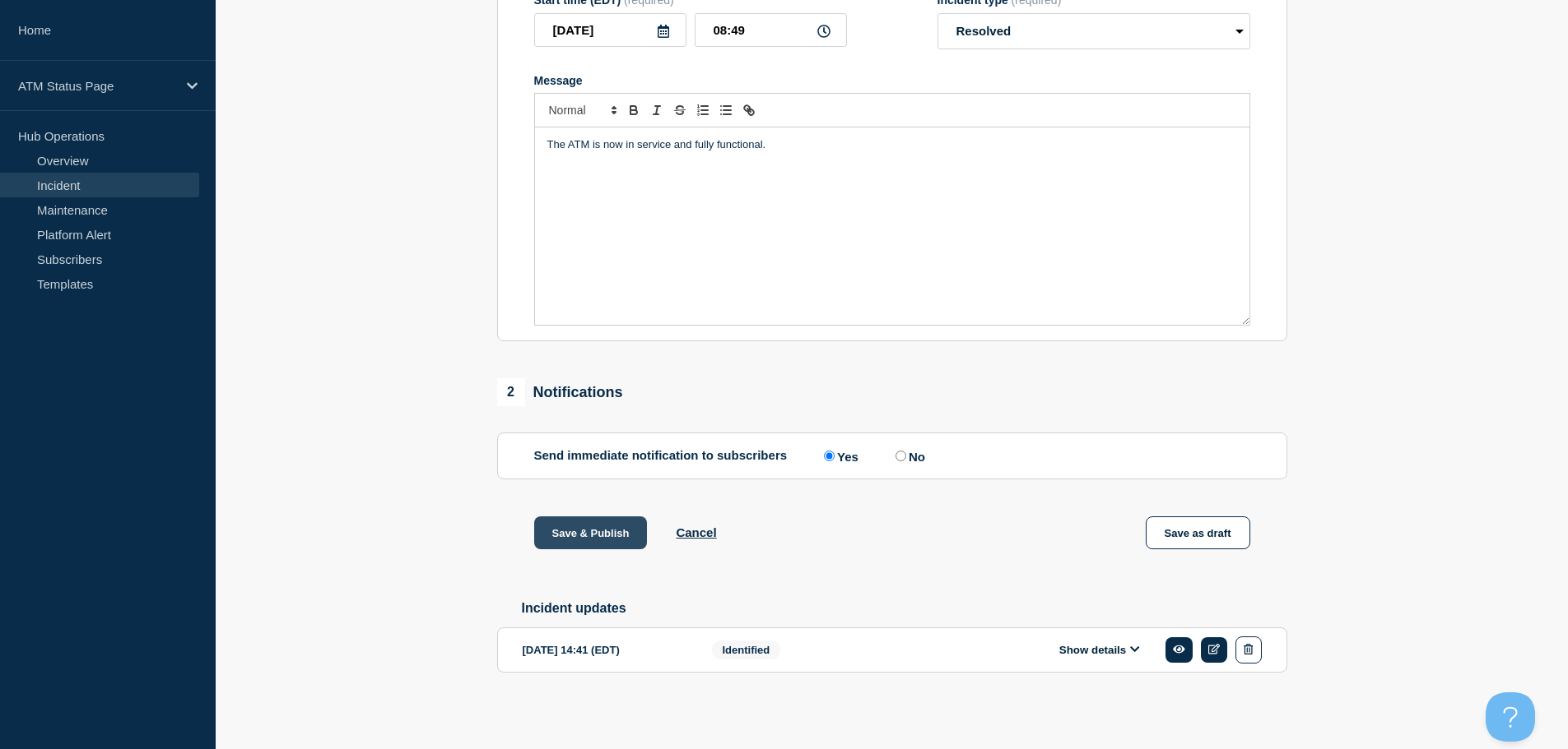
click at [596, 531] on button "Save & Publish" at bounding box center [591, 533] width 114 height 33
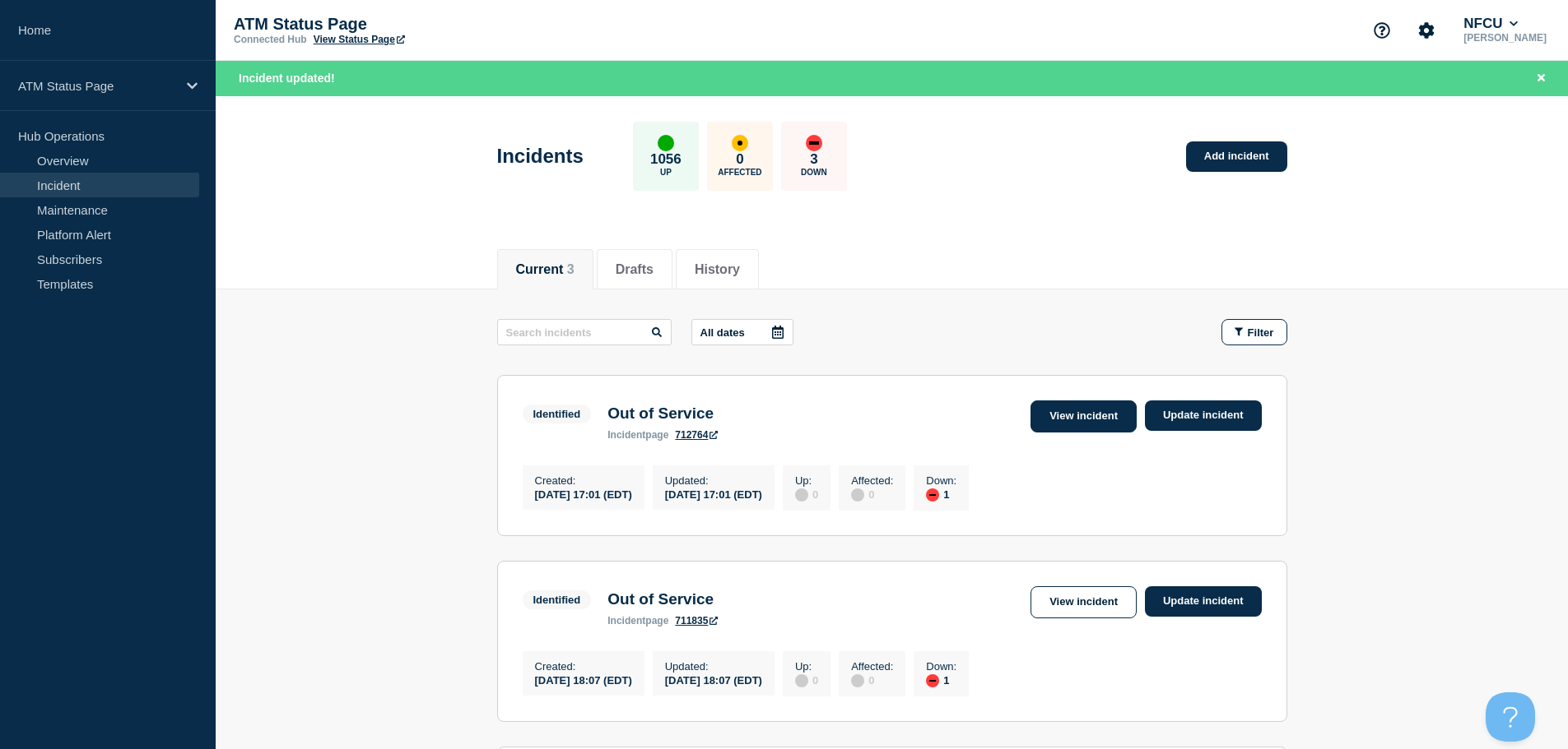
click at [1089, 426] on link "View incident" at bounding box center [1083, 416] width 106 height 32
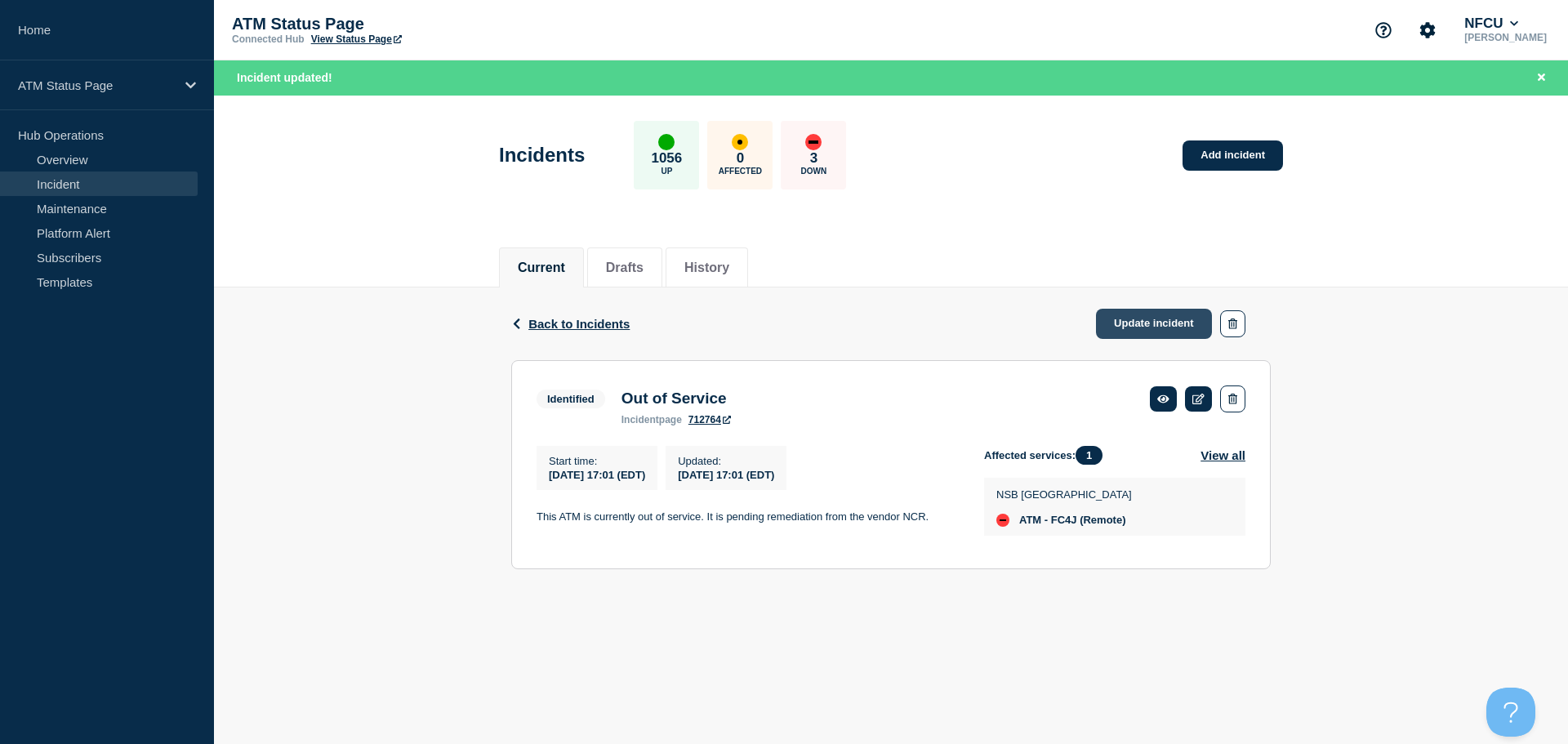
click at [1119, 327] on link "Update incident" at bounding box center [1153, 324] width 116 height 30
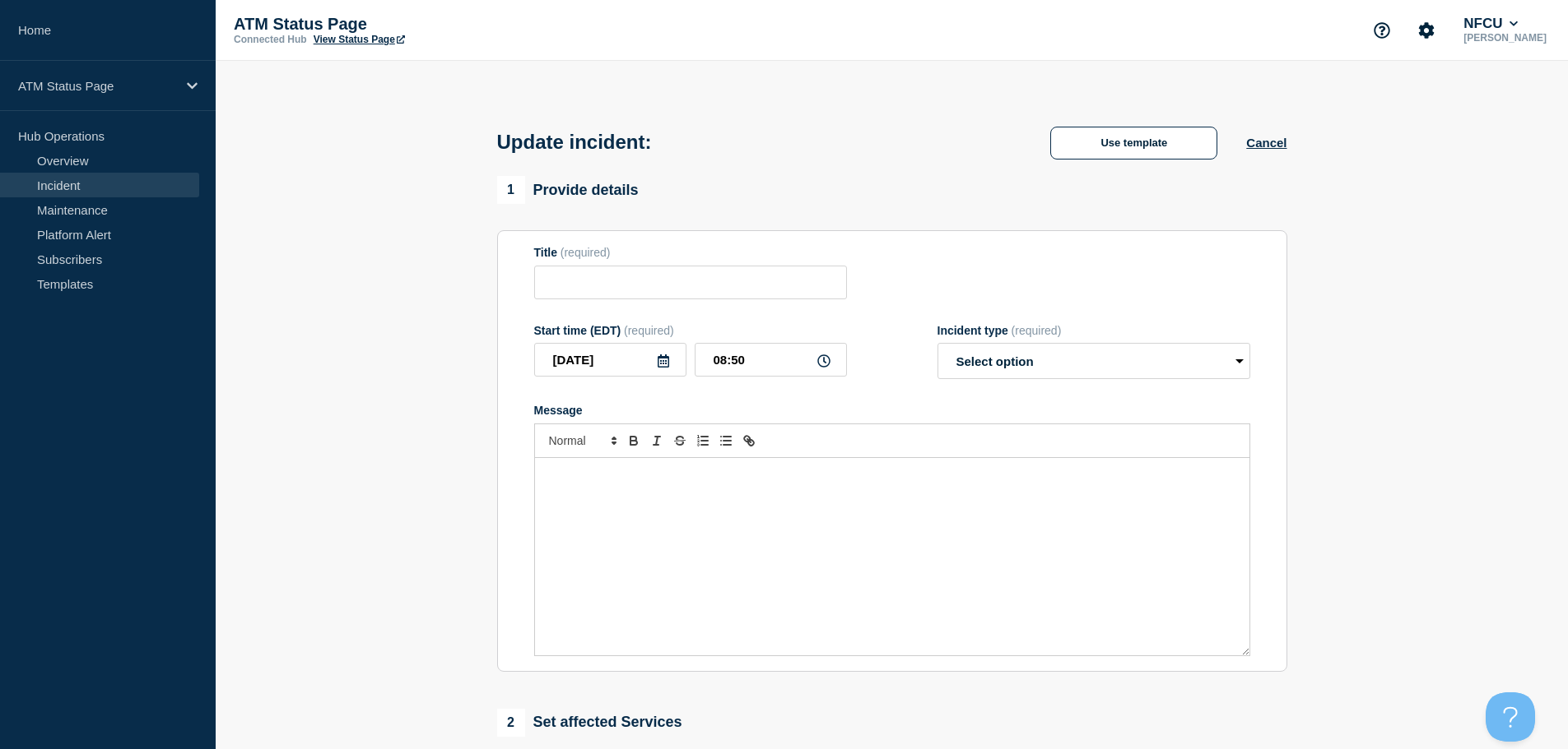
type input "Out of Service"
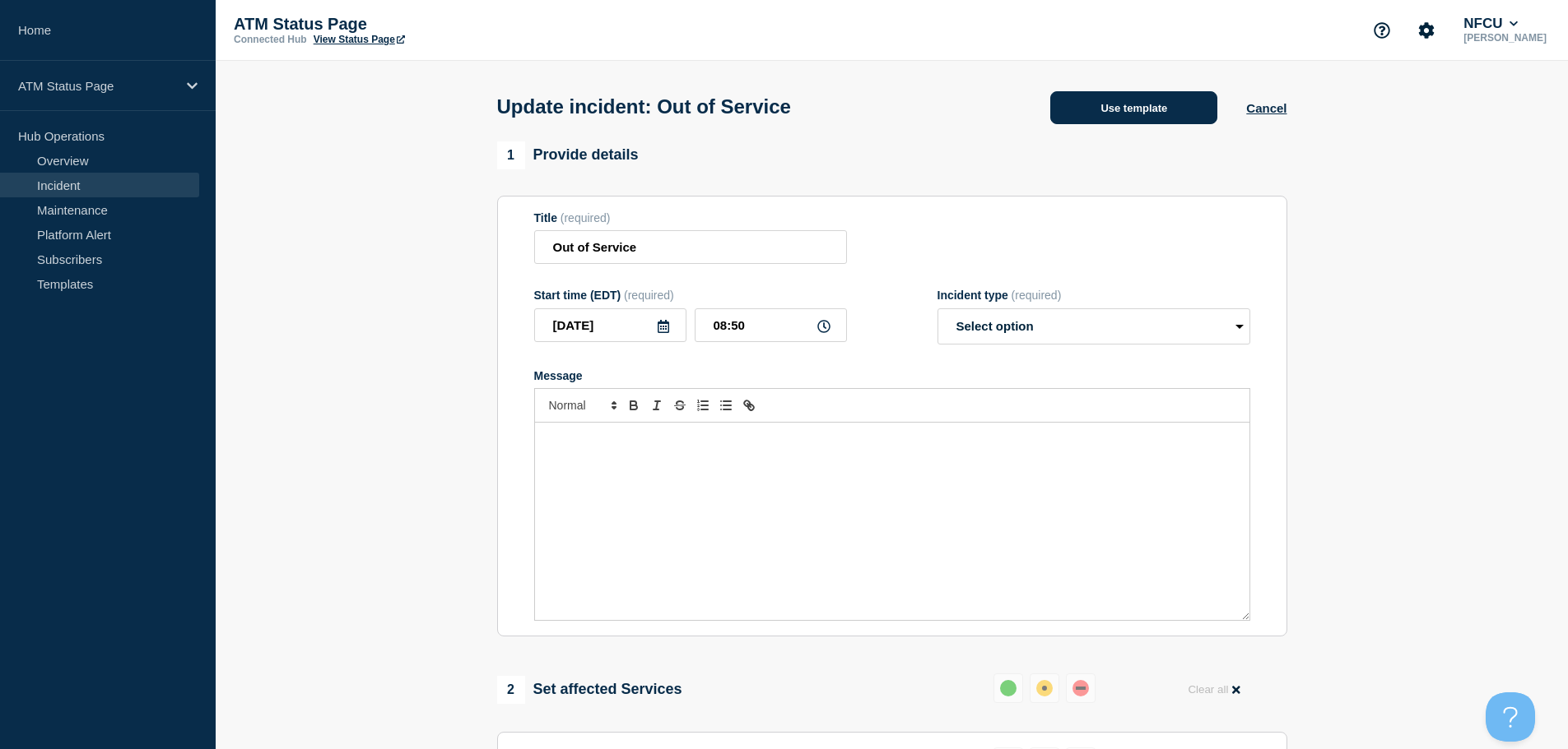
click at [1121, 107] on button "Use template" at bounding box center [1133, 108] width 167 height 33
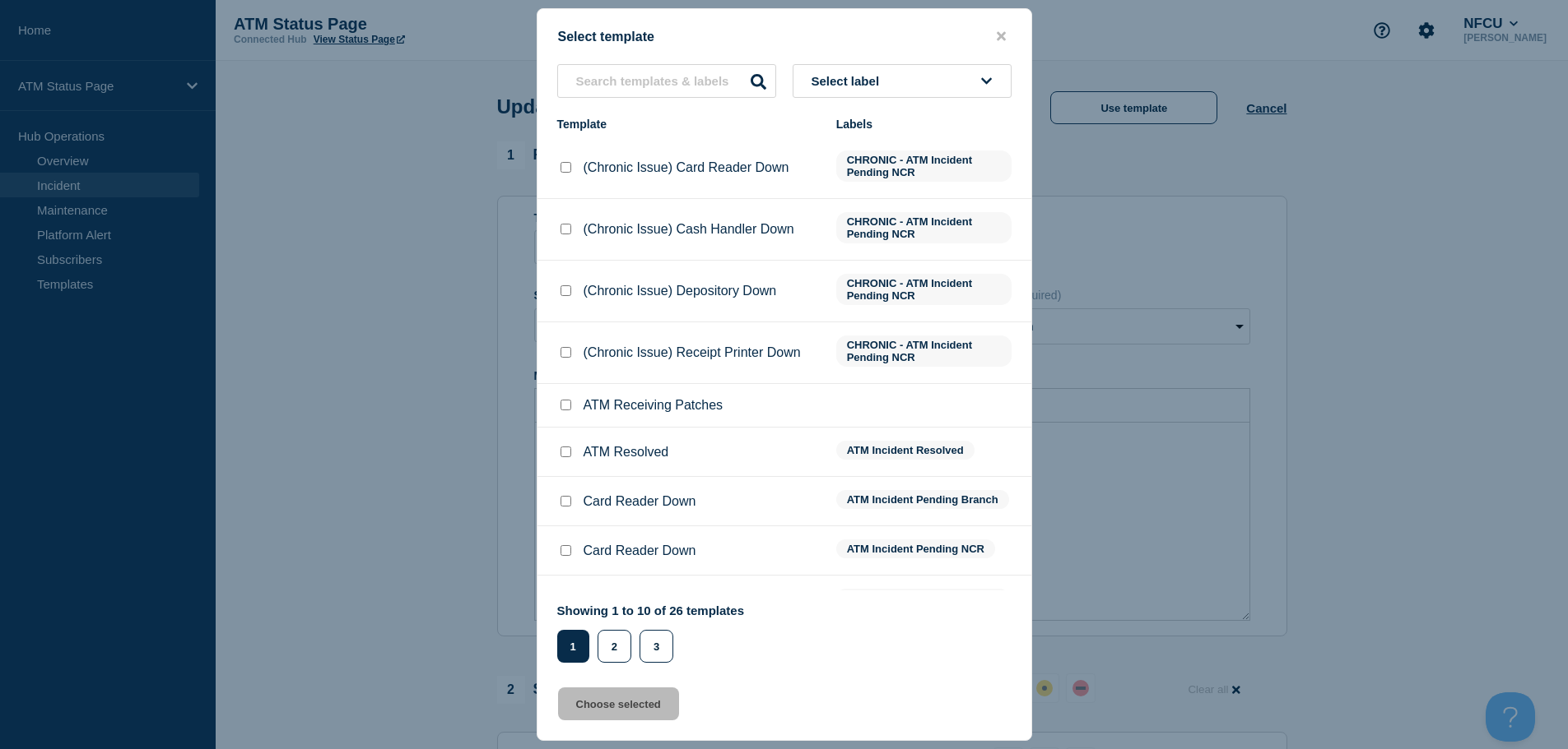
click at [564, 453] on input "ATM Resolved checkbox" at bounding box center [565, 452] width 11 height 11
checkbox input "true"
click at [592, 716] on button "Choose selected" at bounding box center [619, 704] width 121 height 33
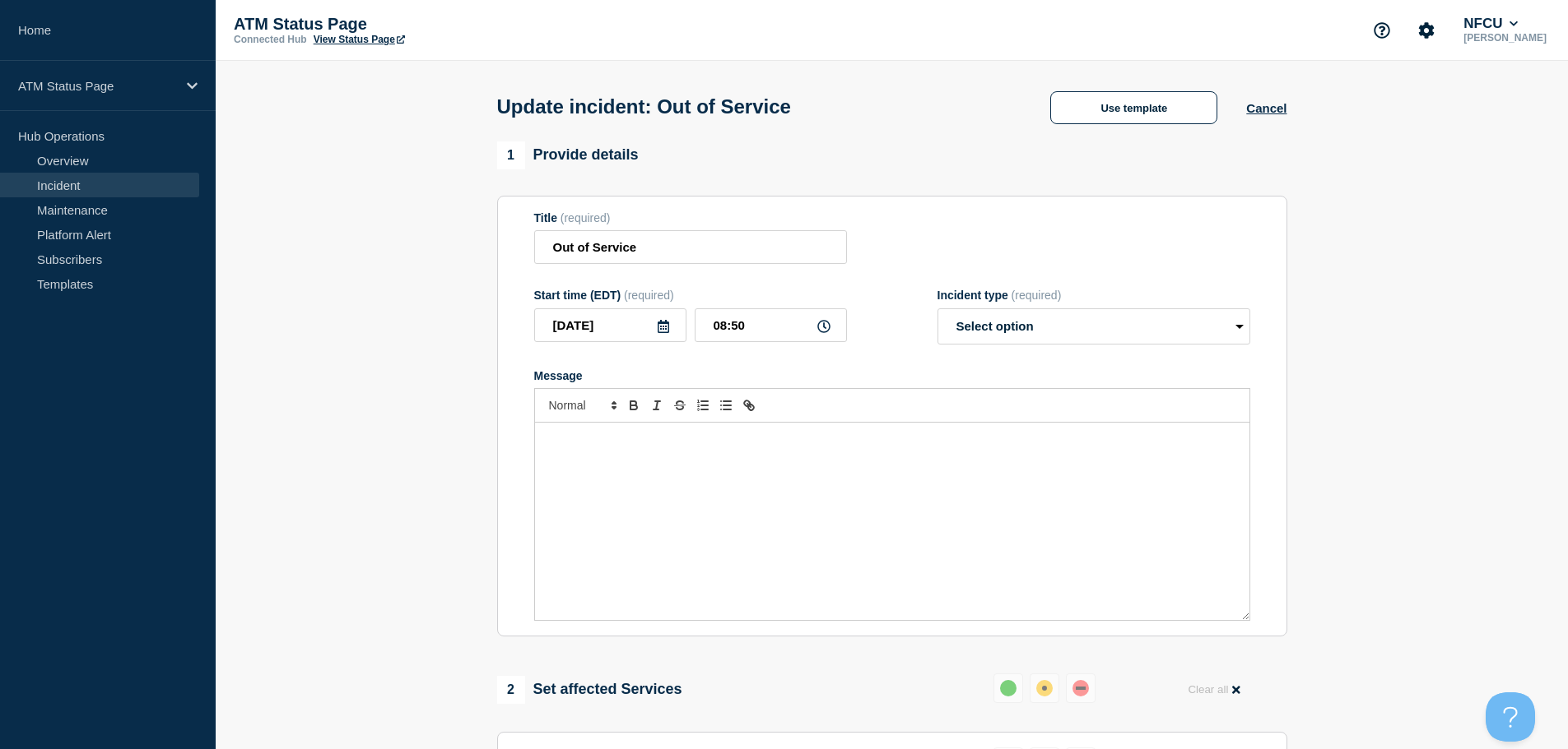
select select "resolved"
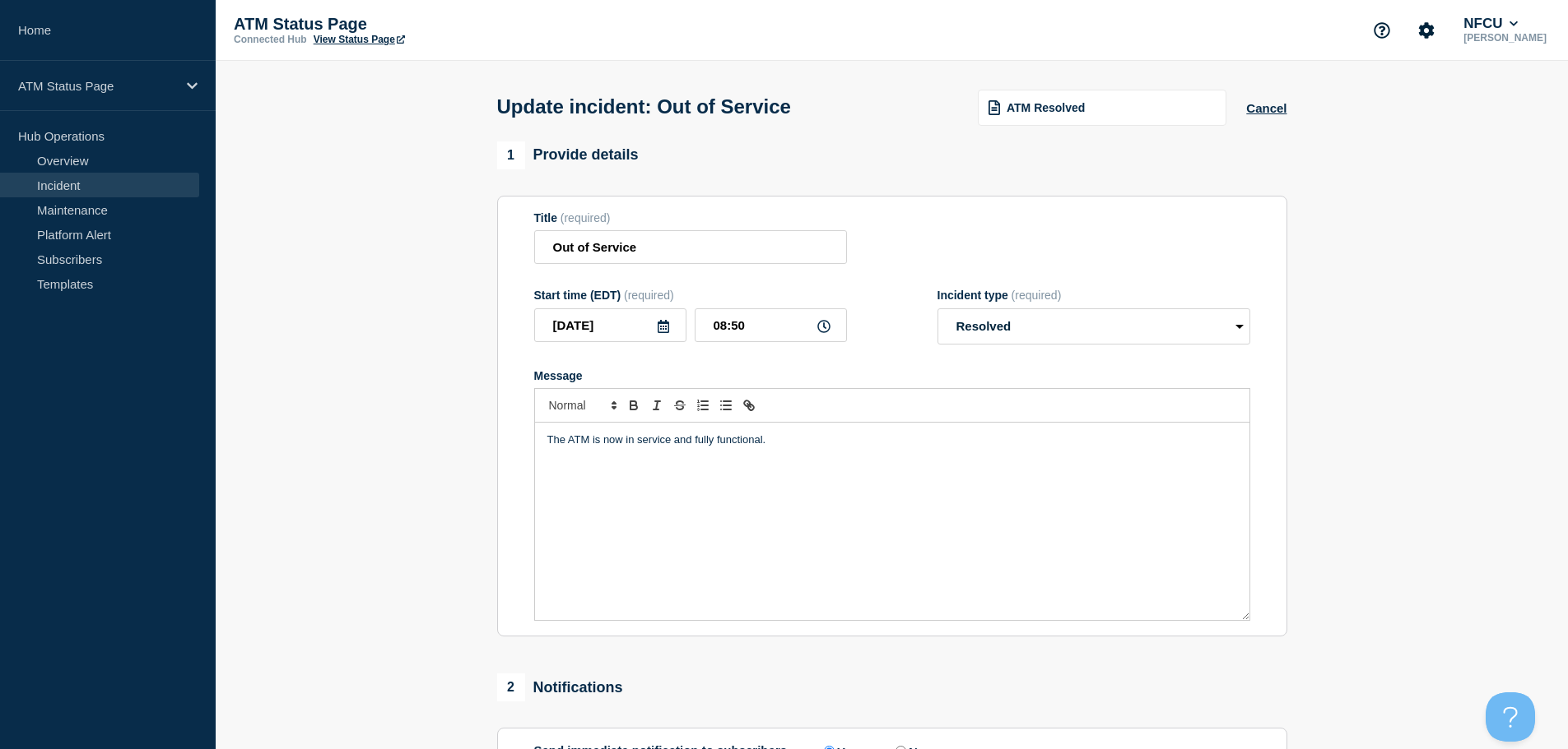
scroll to position [247, 0]
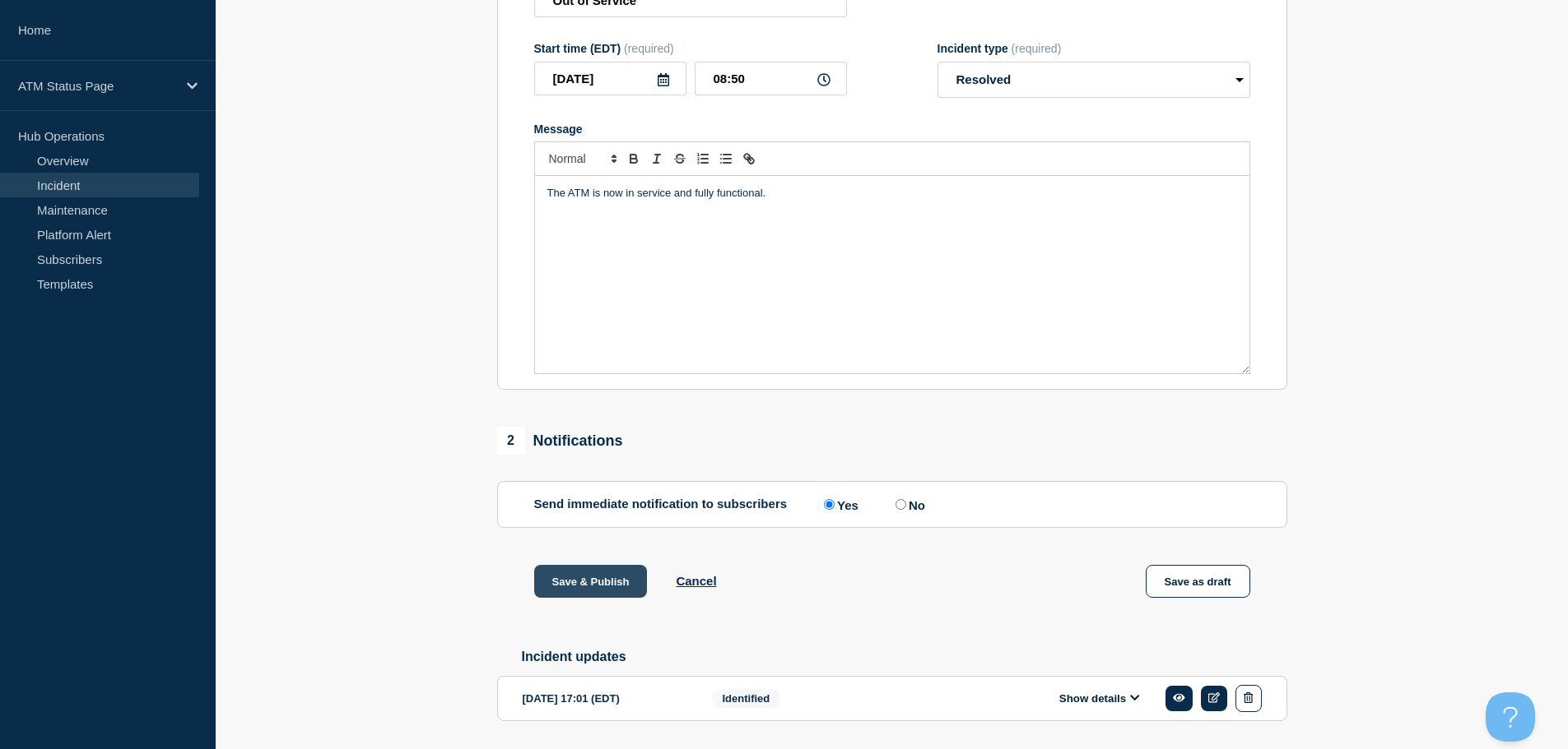
click at [584, 583] on button "Save & Publish" at bounding box center [591, 582] width 114 height 33
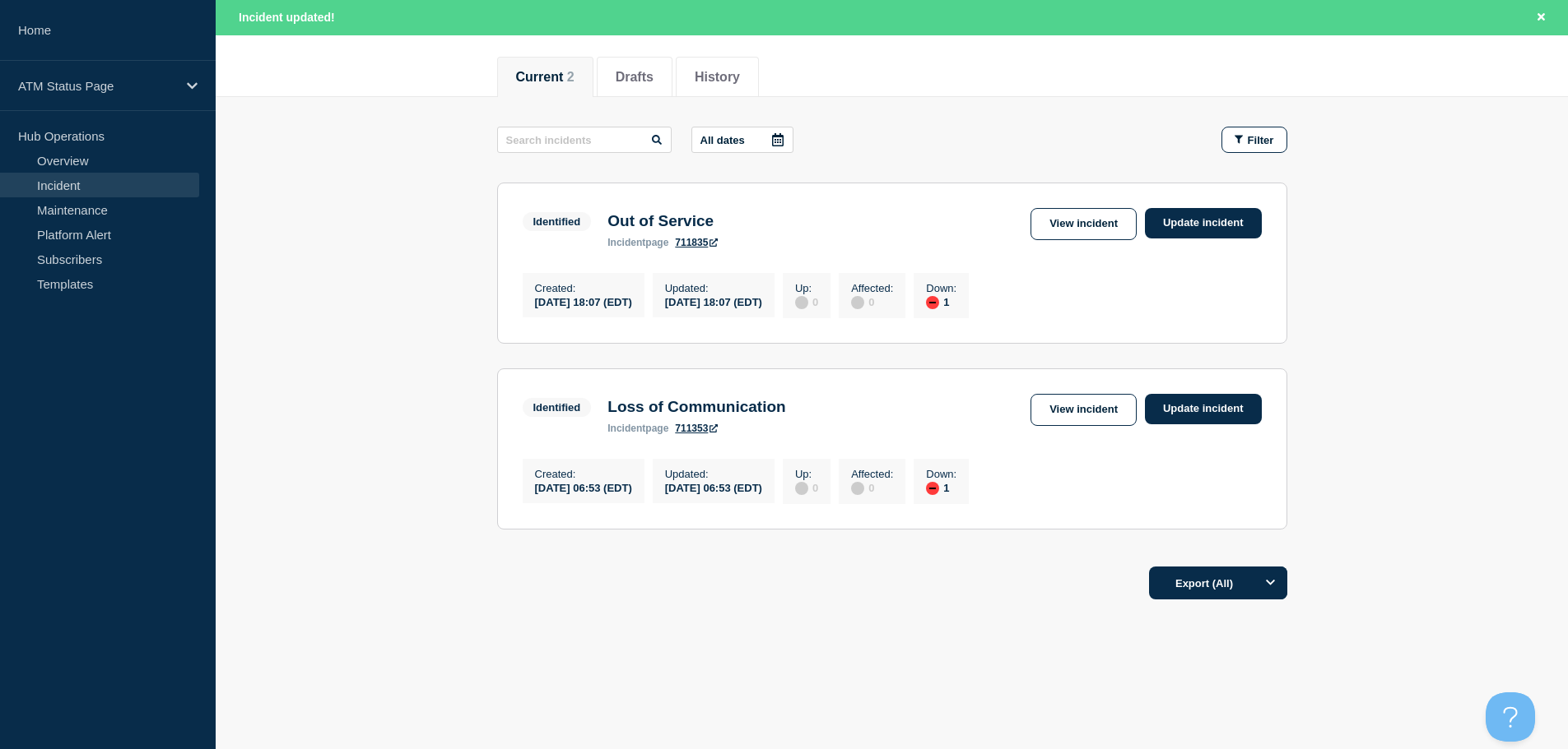
scroll to position [122, 0]
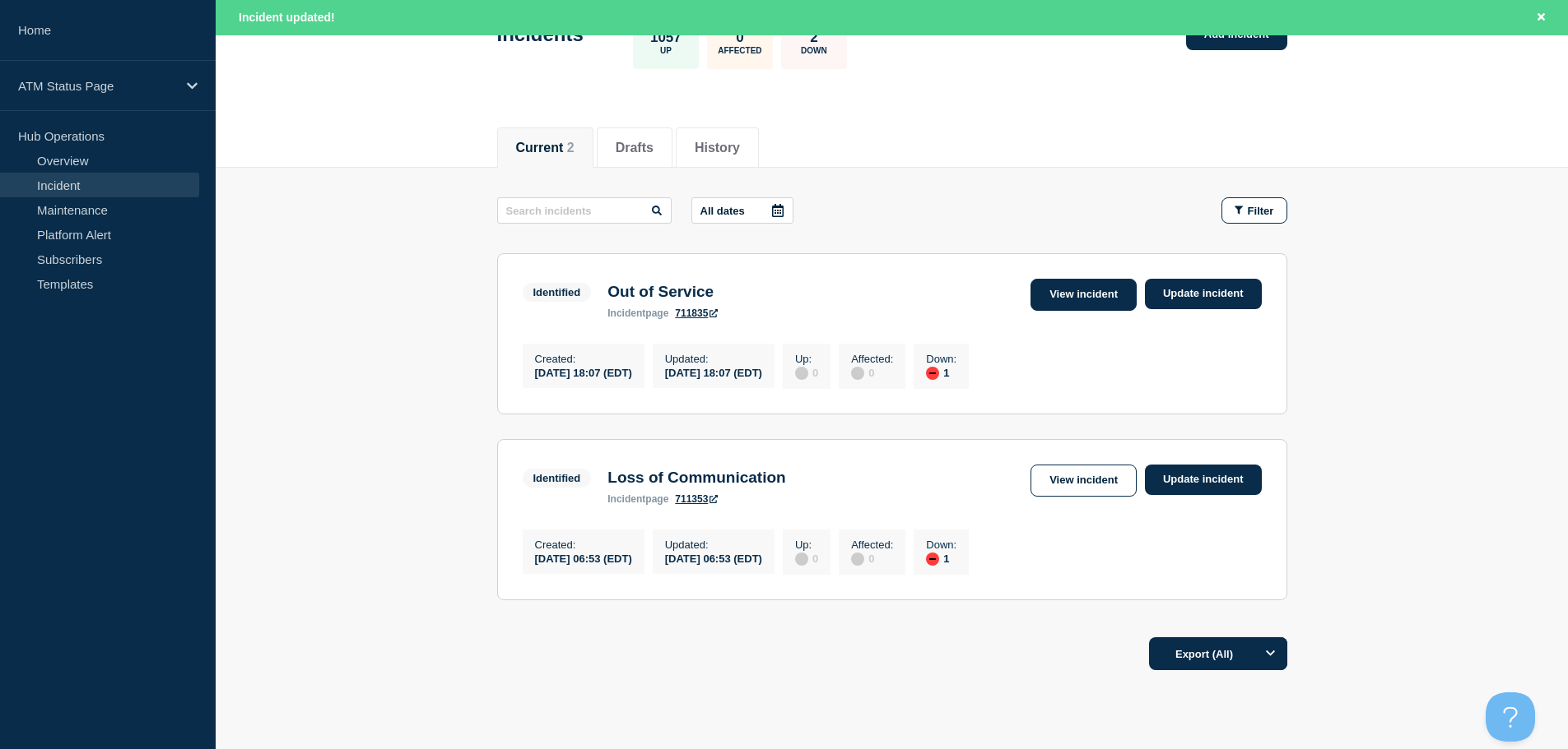
click at [1084, 284] on link "View incident" at bounding box center [1083, 294] width 106 height 32
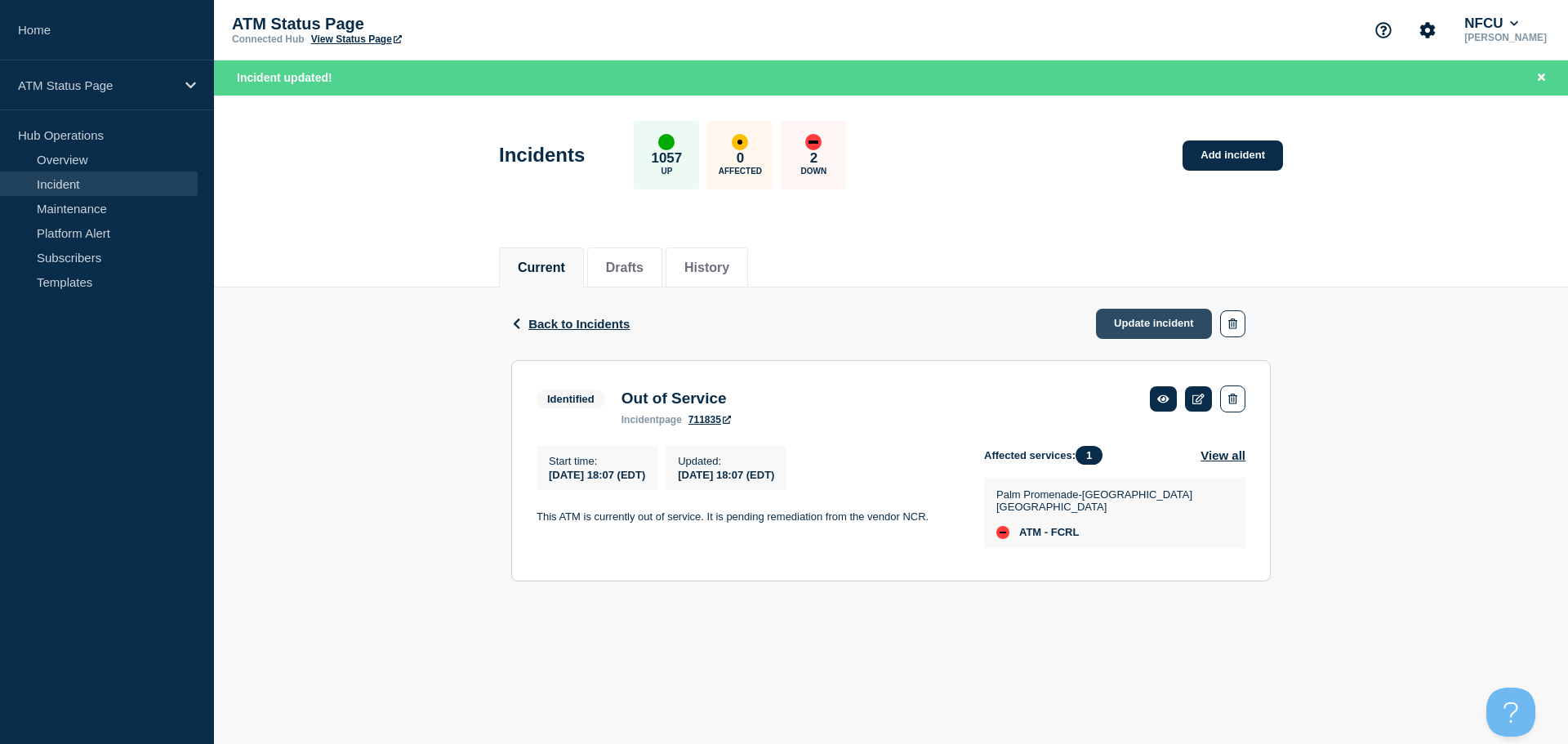
click at [1178, 325] on link "Update incident" at bounding box center [1153, 324] width 116 height 30
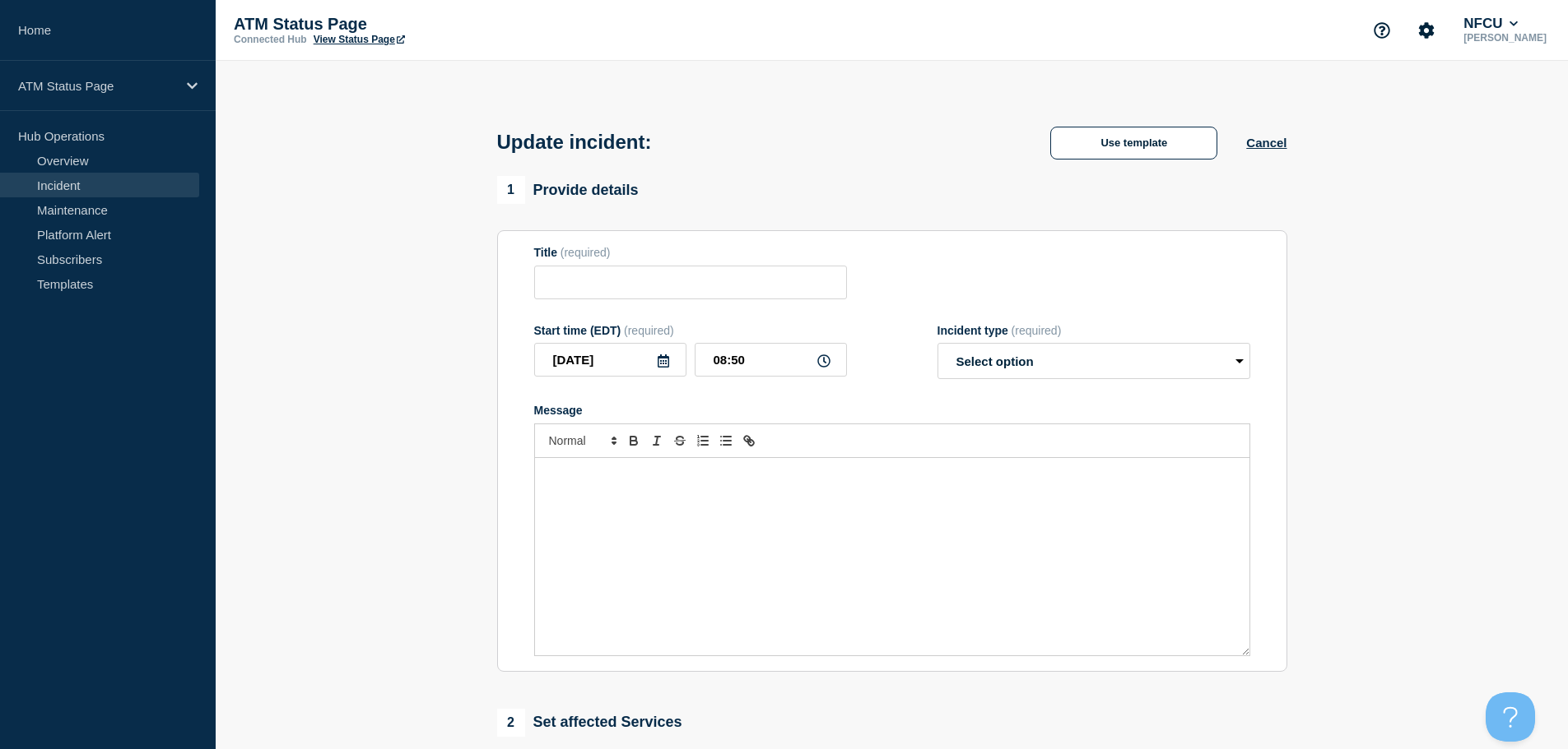
type input "Out of Service"
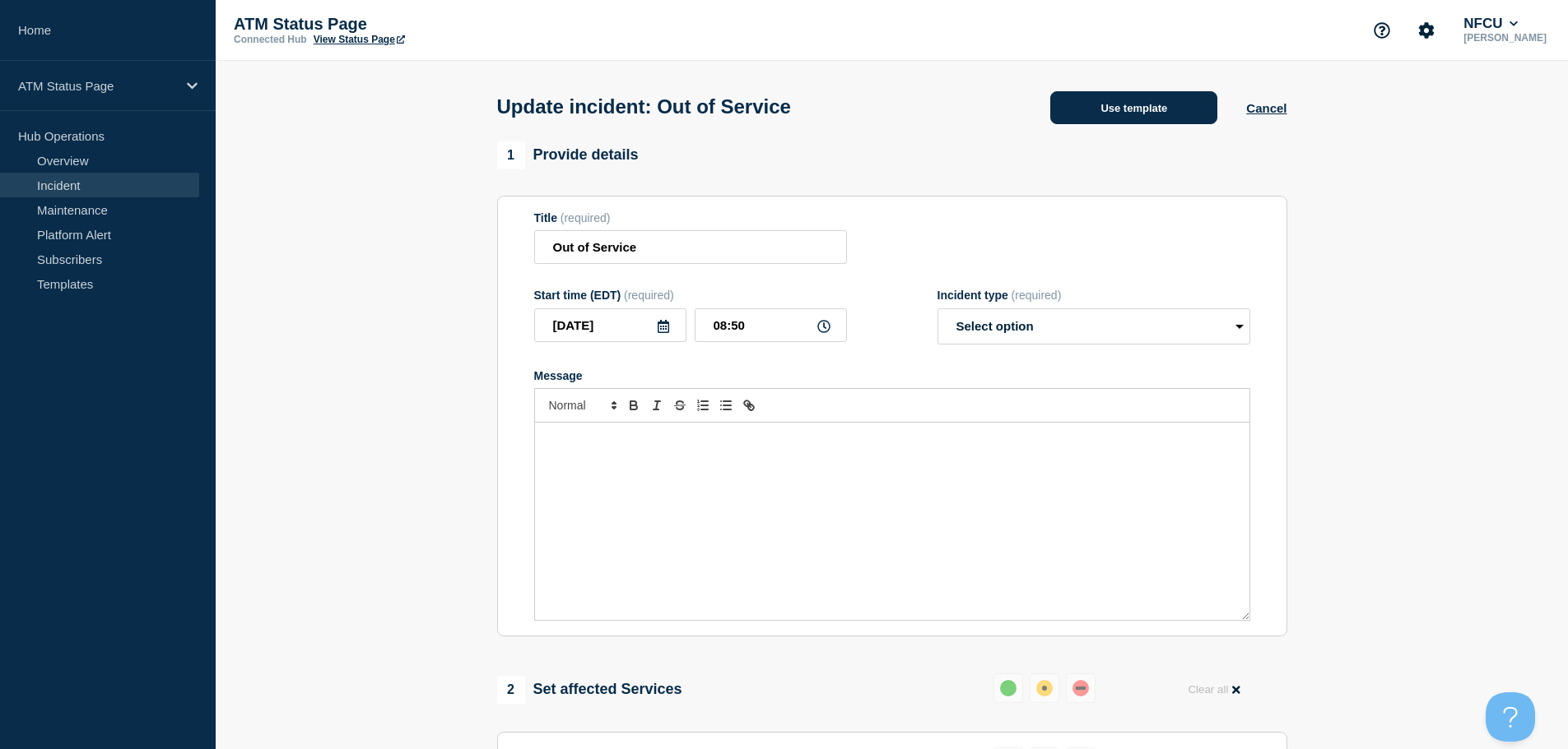
click at [1087, 117] on button "Use template" at bounding box center [1133, 108] width 167 height 33
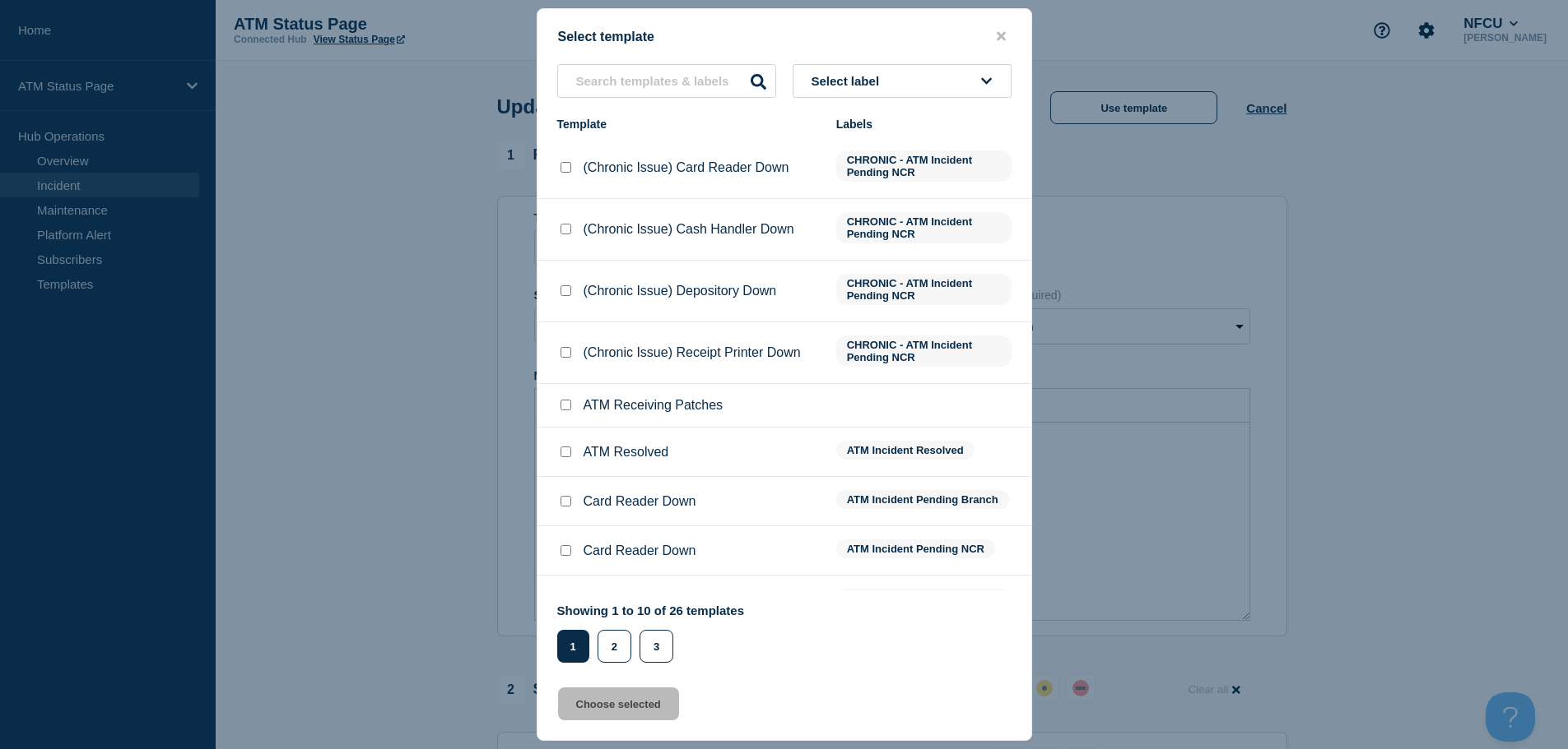
click at [564, 456] on input "ATM Resolved checkbox" at bounding box center [565, 452] width 11 height 11
checkbox input "true"
click at [588, 714] on button "Choose selected" at bounding box center [619, 704] width 121 height 33
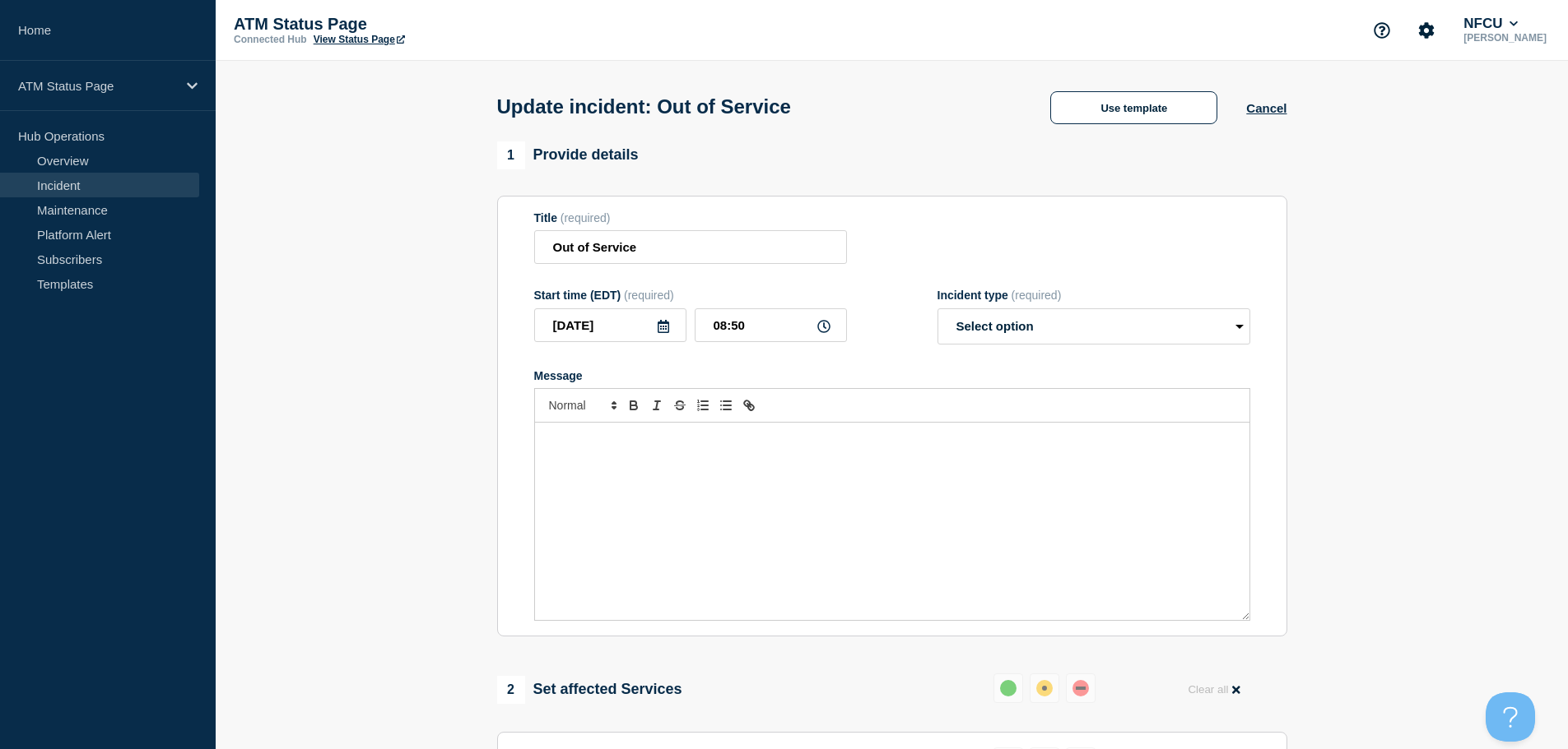
select select "resolved"
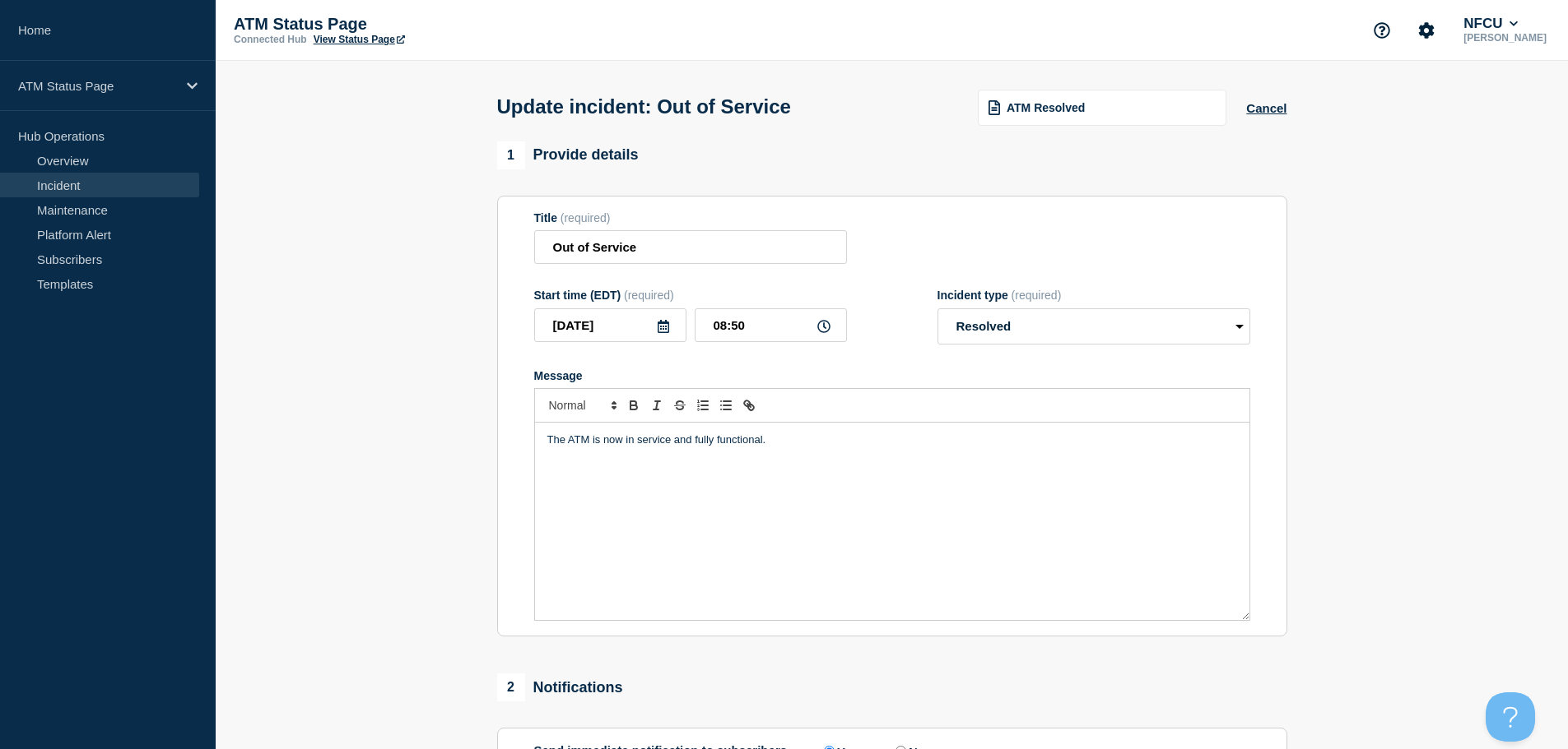
scroll to position [303, 0]
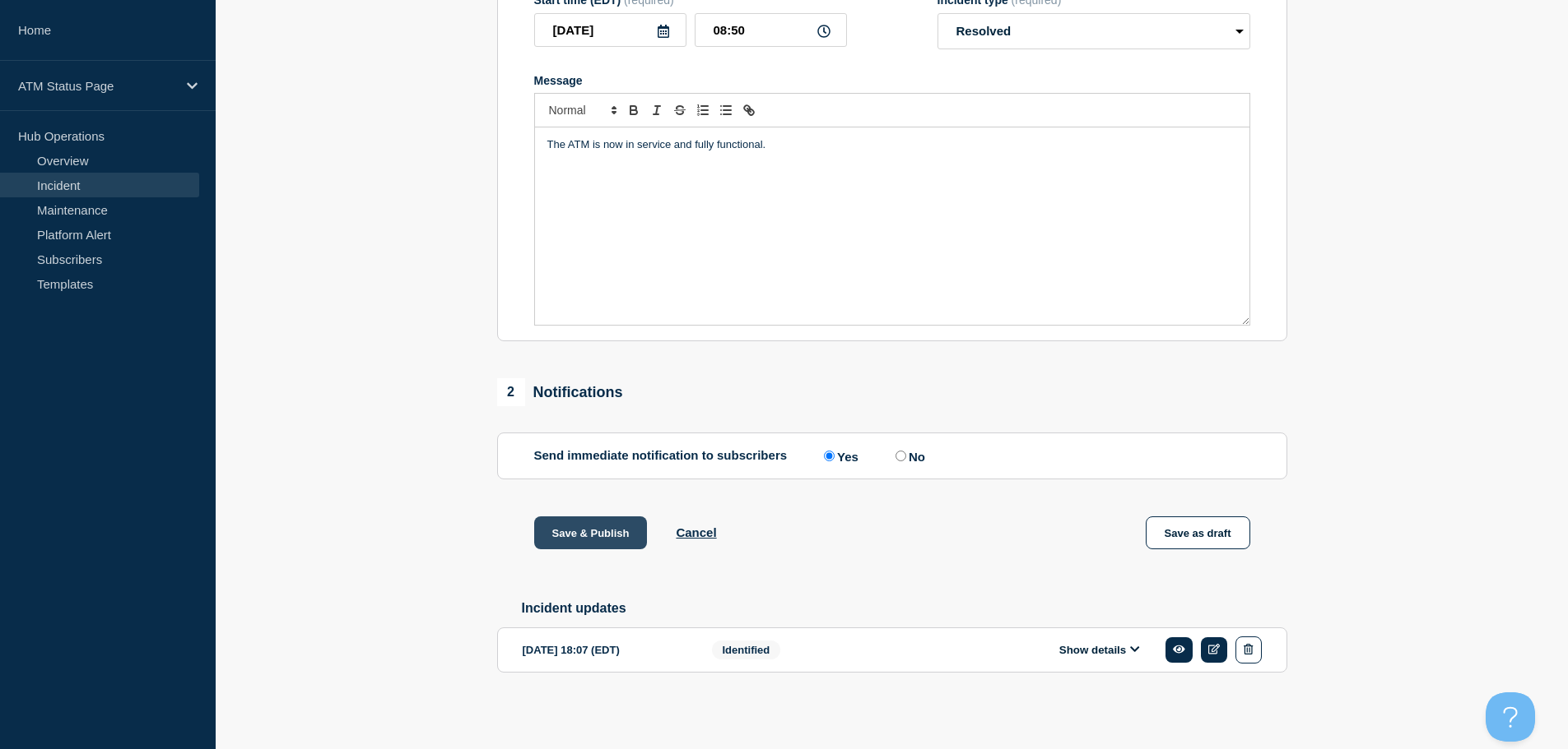
click at [616, 528] on button "Save & Publish" at bounding box center [591, 533] width 114 height 33
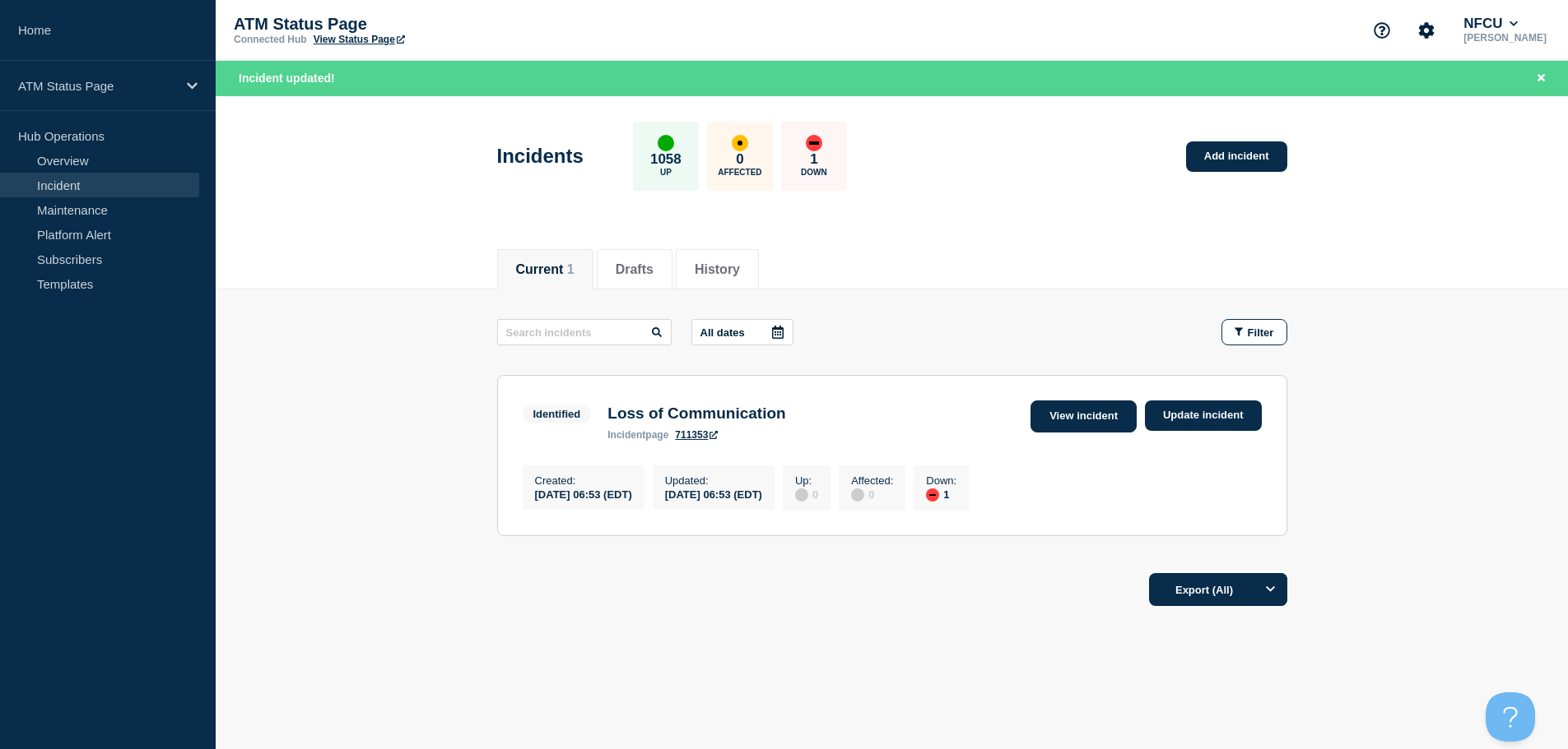
click at [1095, 431] on link "View incident" at bounding box center [1083, 416] width 106 height 32
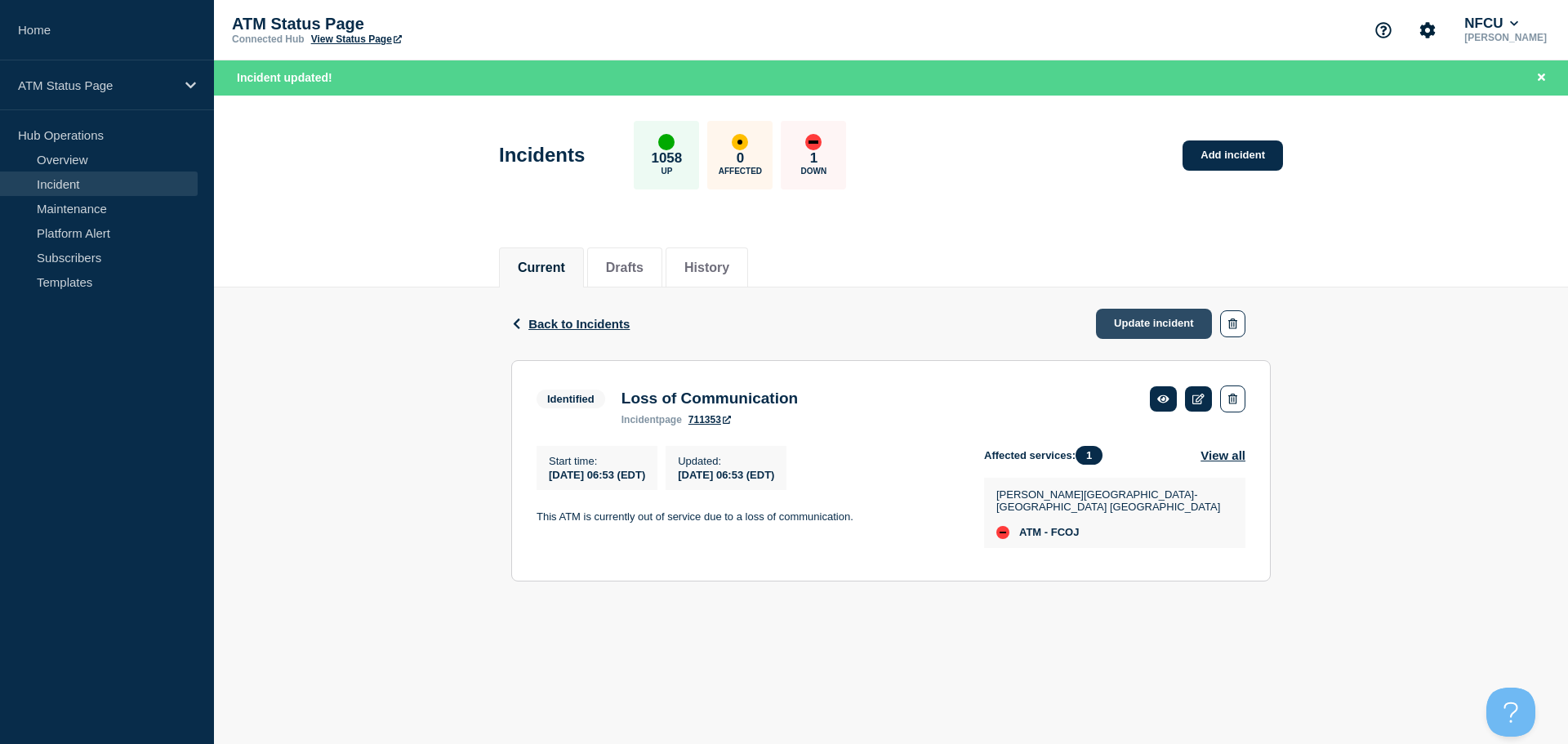
click at [1148, 328] on link "Update incident" at bounding box center [1153, 324] width 116 height 30
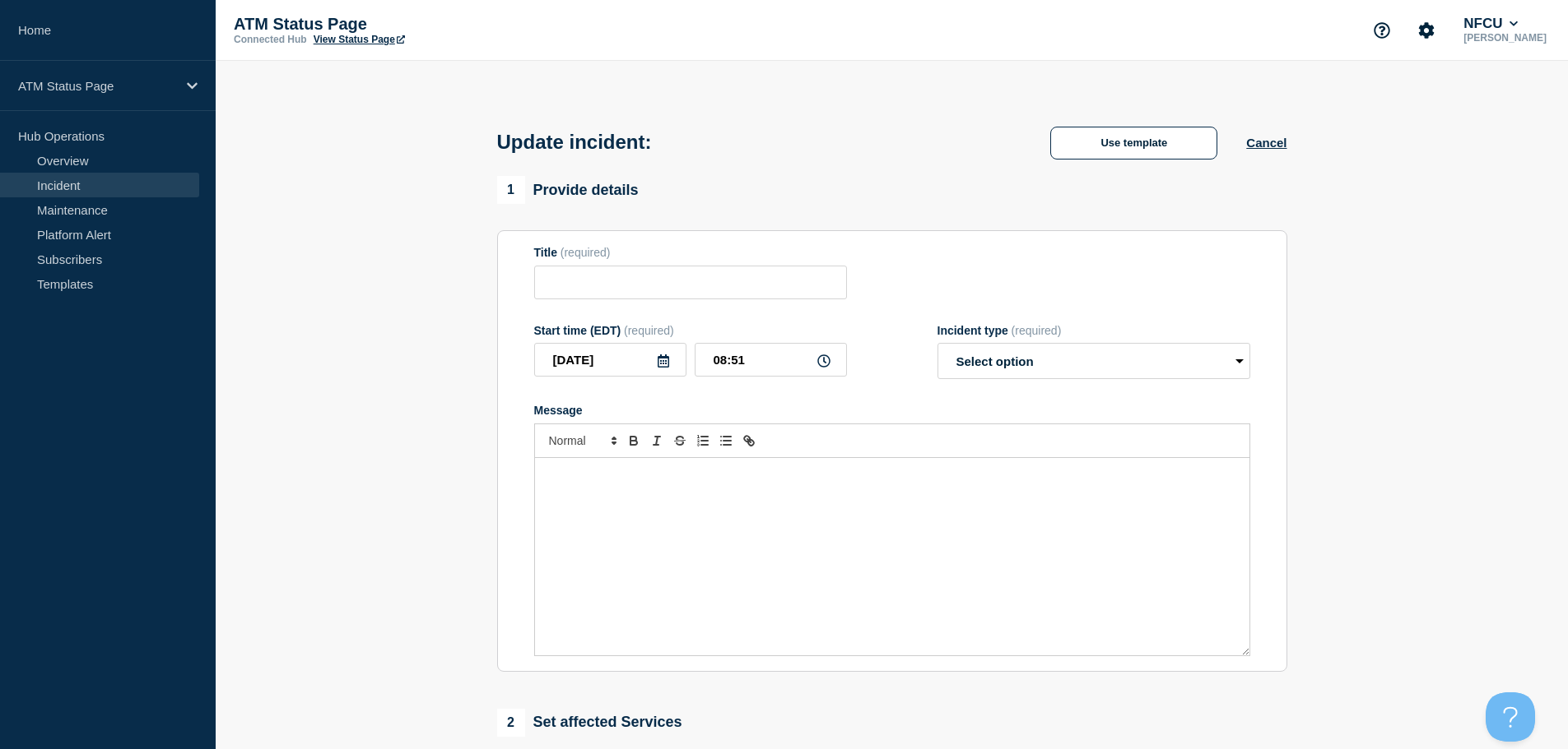
type input "Loss of Communication"
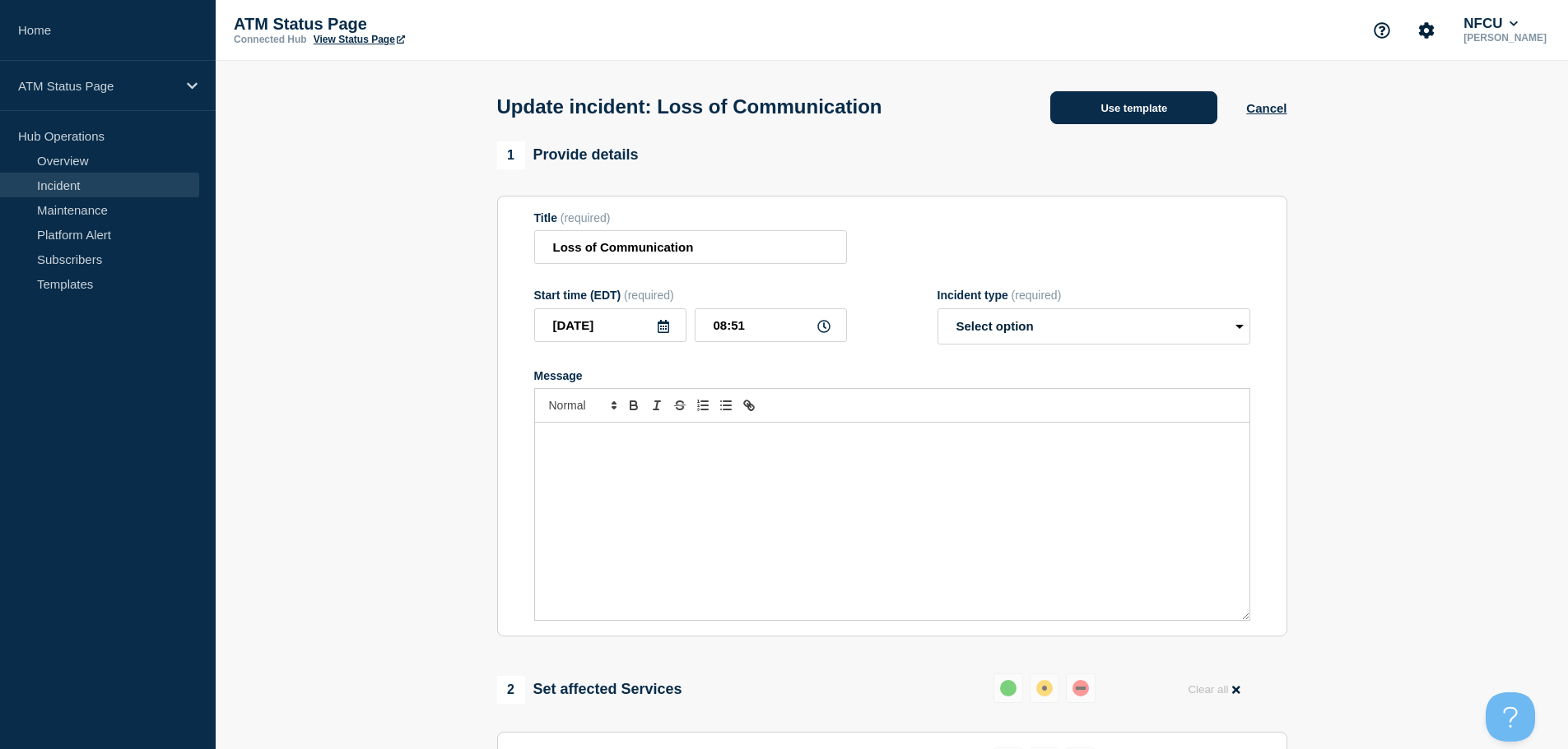
click at [1138, 122] on button "Use template" at bounding box center [1133, 108] width 167 height 33
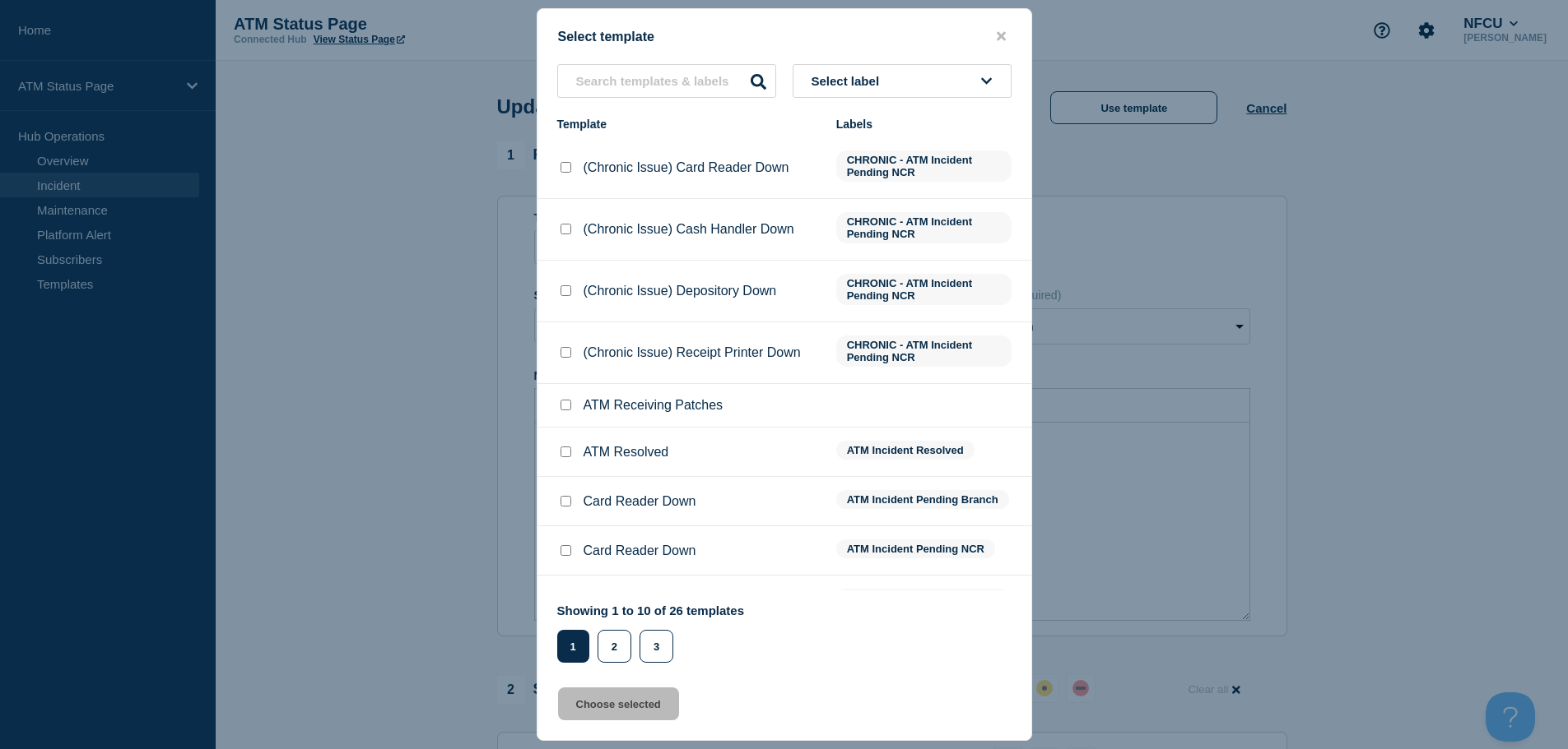
click at [569, 454] on input "ATM Resolved checkbox" at bounding box center [565, 452] width 11 height 11
checkbox input "true"
click at [611, 711] on button "Choose selected" at bounding box center [619, 704] width 121 height 33
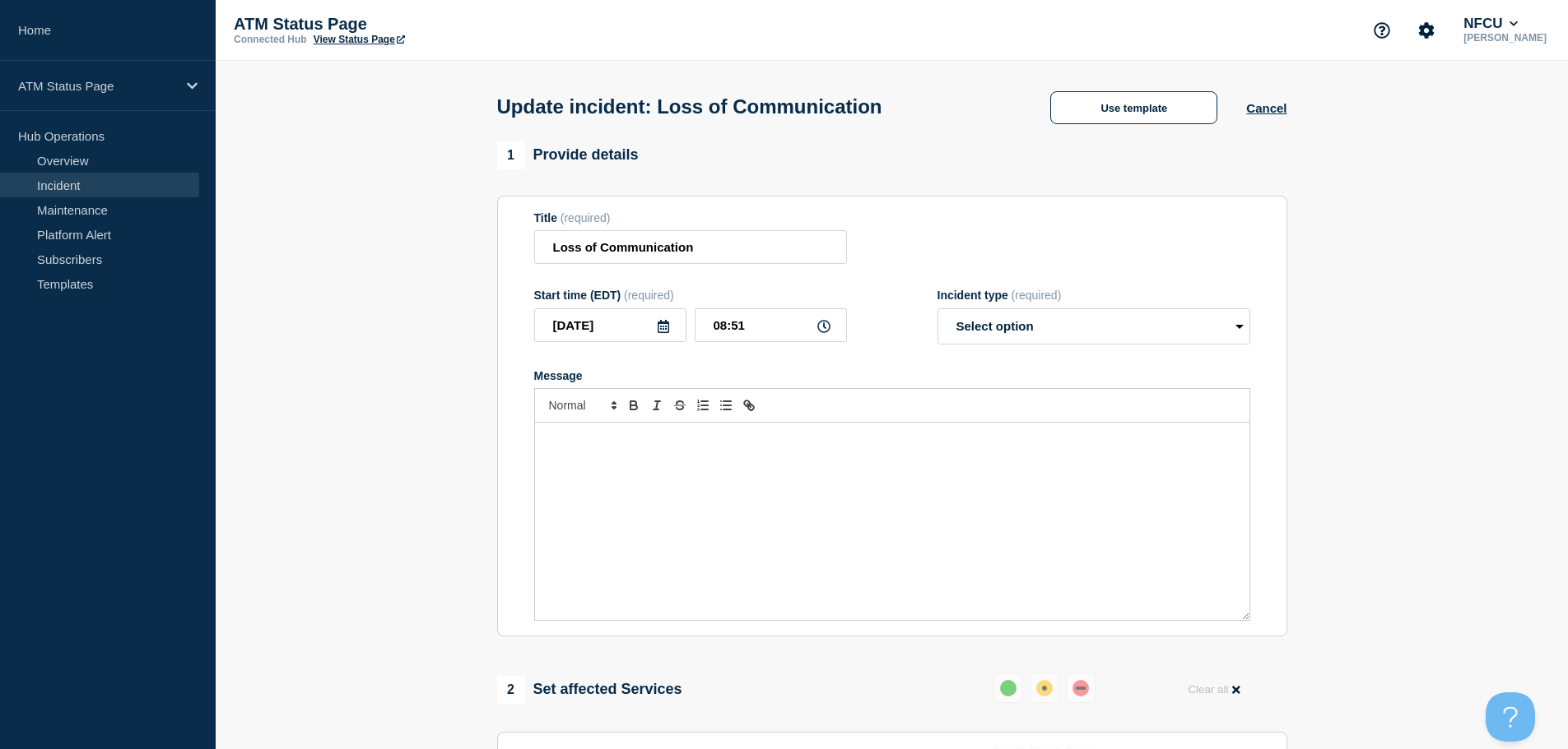
select select "resolved"
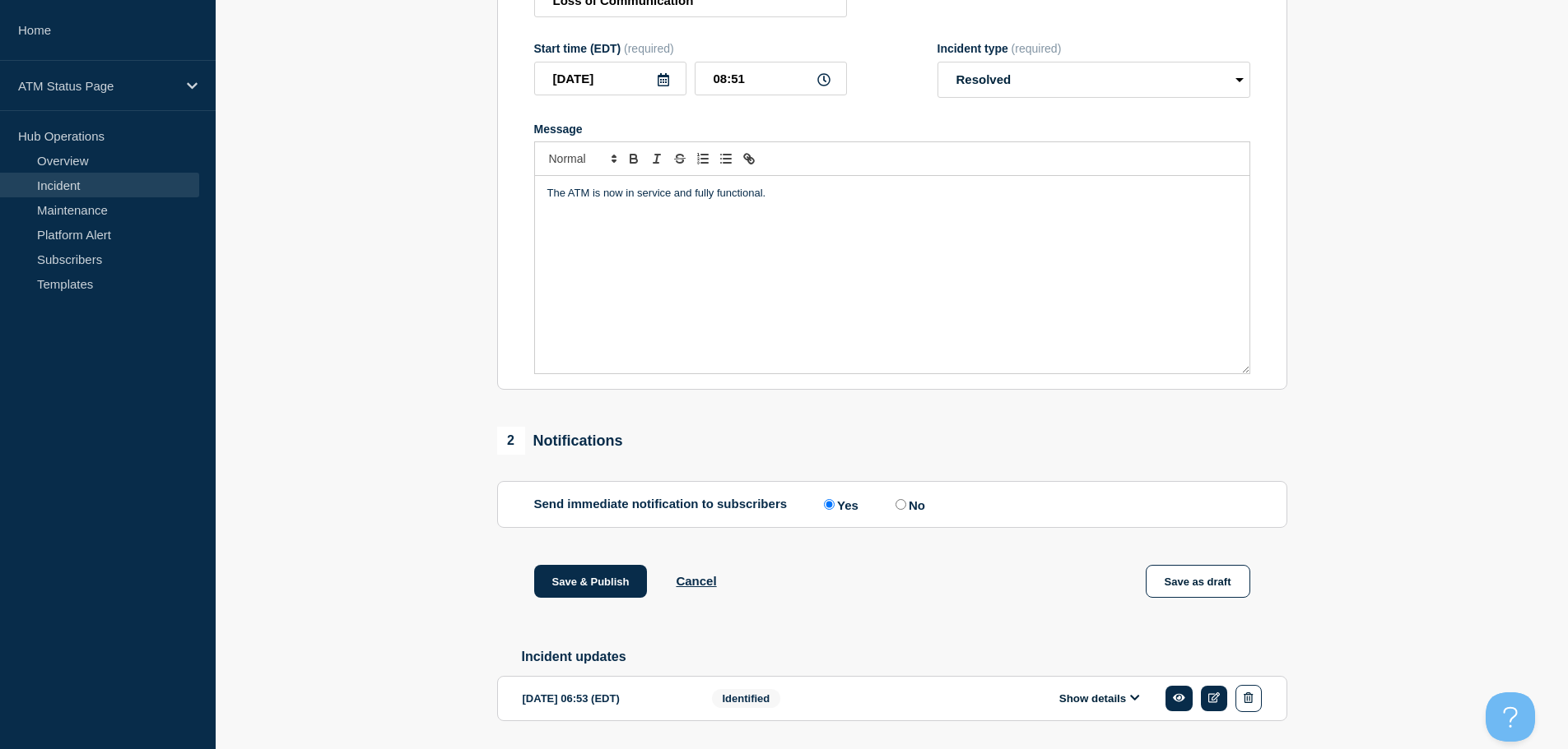
scroll to position [303, 0]
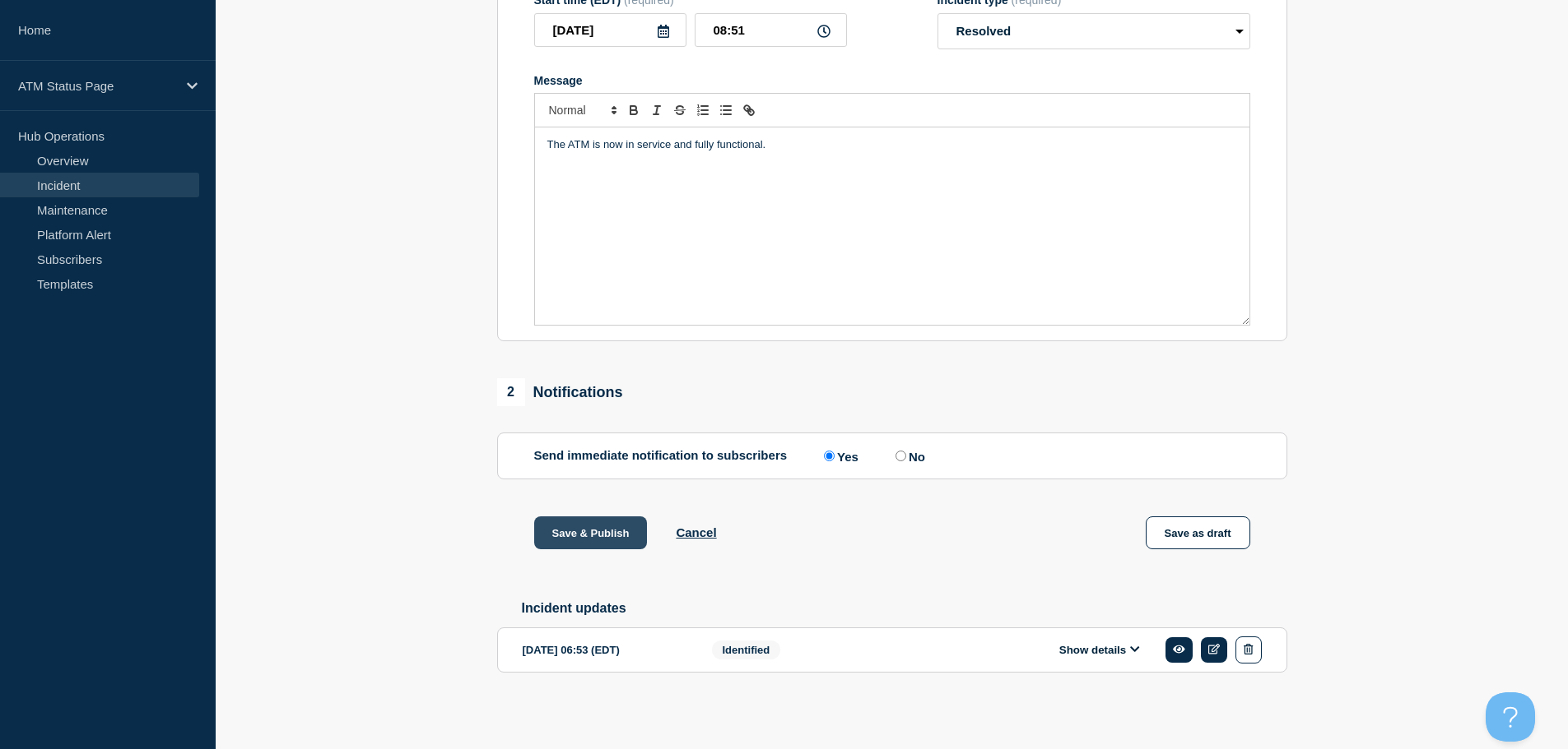
click at [594, 528] on button "Save & Publish" at bounding box center [591, 533] width 114 height 33
